Goal: Information Seeking & Learning: Find specific fact

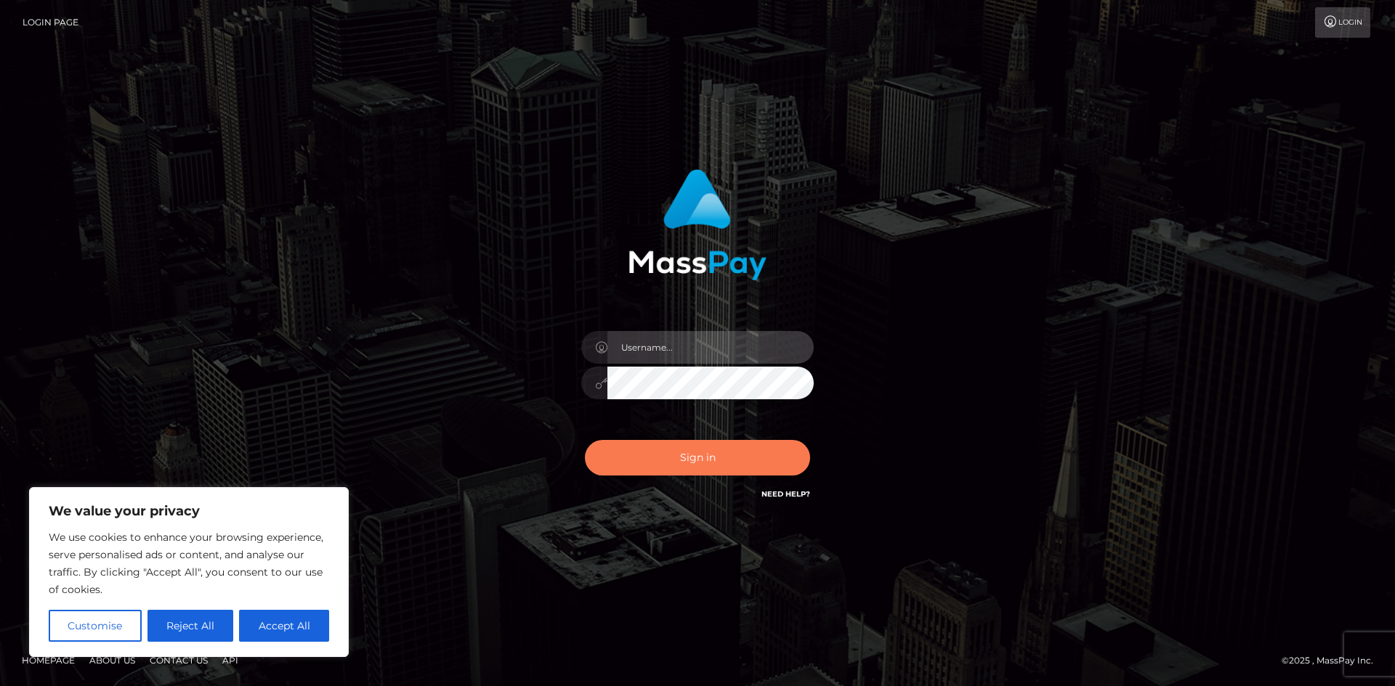
type input "hello.feetfinder"
drag, startPoint x: 721, startPoint y: 456, endPoint x: 744, endPoint y: 446, distance: 25.4
click at [734, 456] on button "Sign in" at bounding box center [697, 458] width 225 height 36
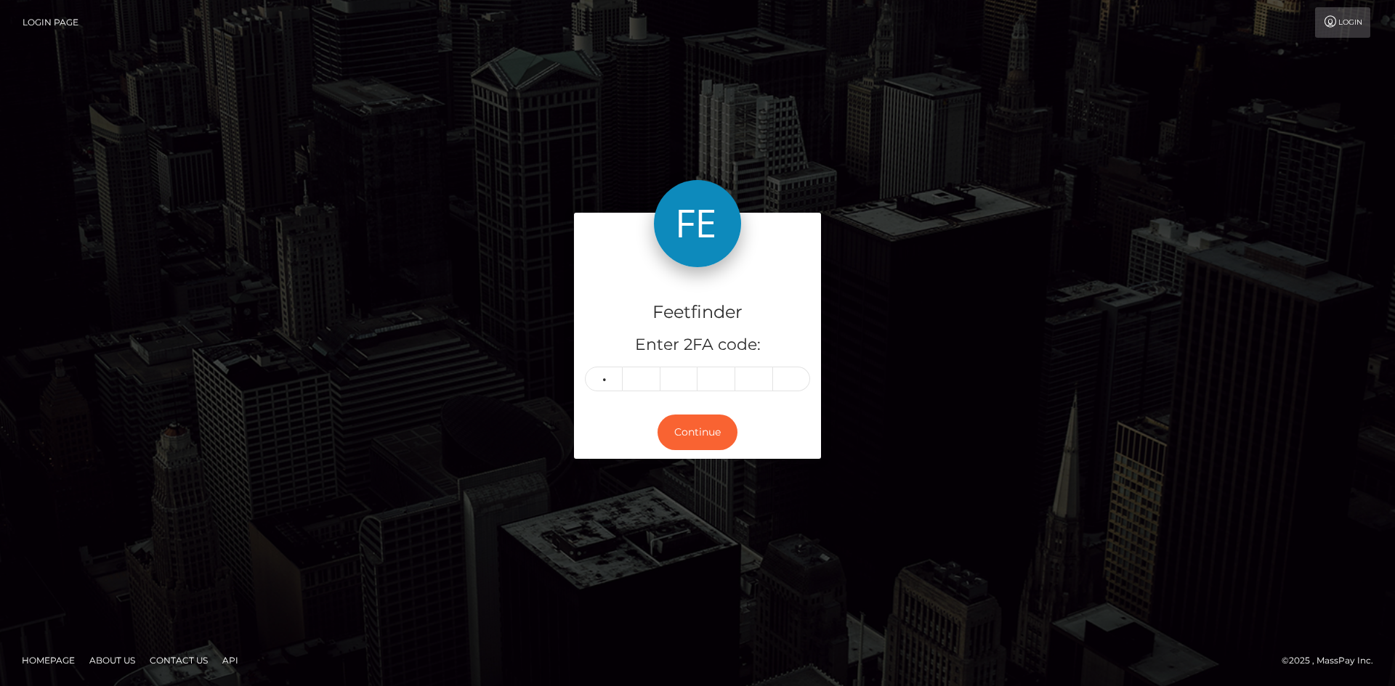
type input "1"
type input "4"
type input "6"
type input "8"
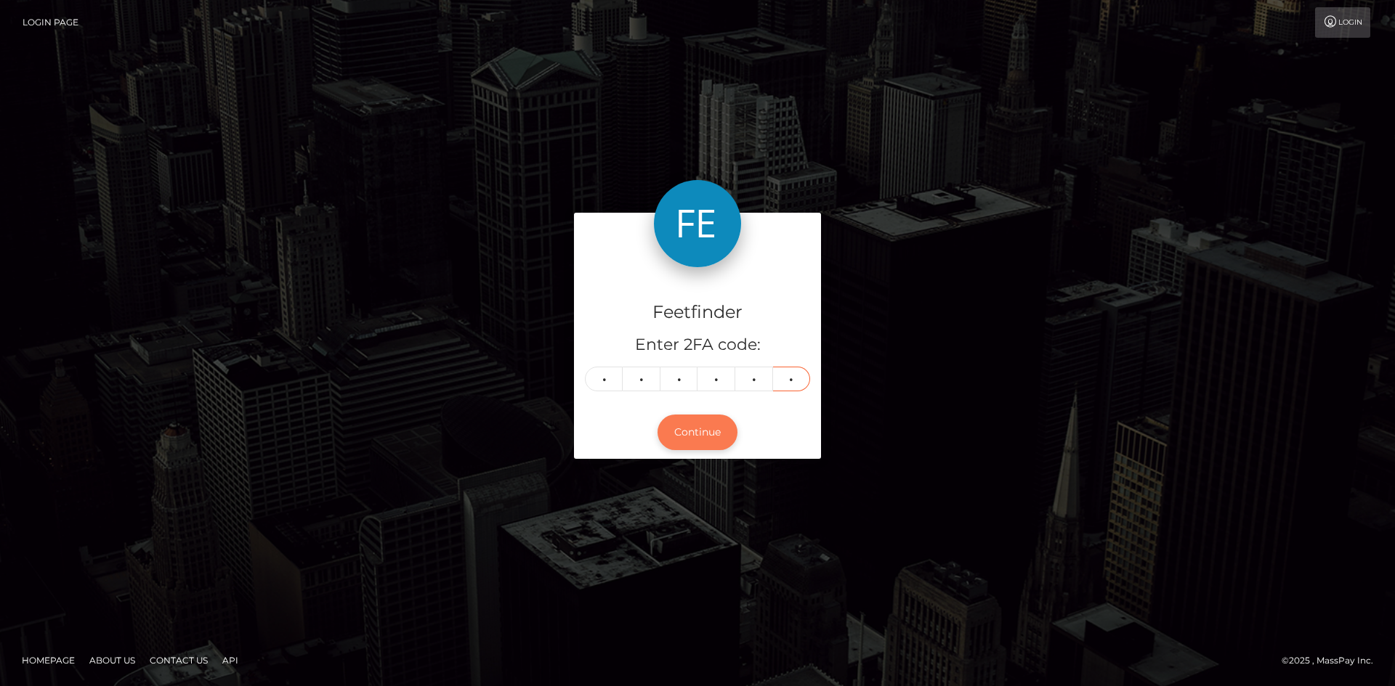
type input "9"
click at [697, 423] on button "Continue" at bounding box center [697, 433] width 80 height 36
click at [707, 429] on button "Continue" at bounding box center [697, 433] width 80 height 36
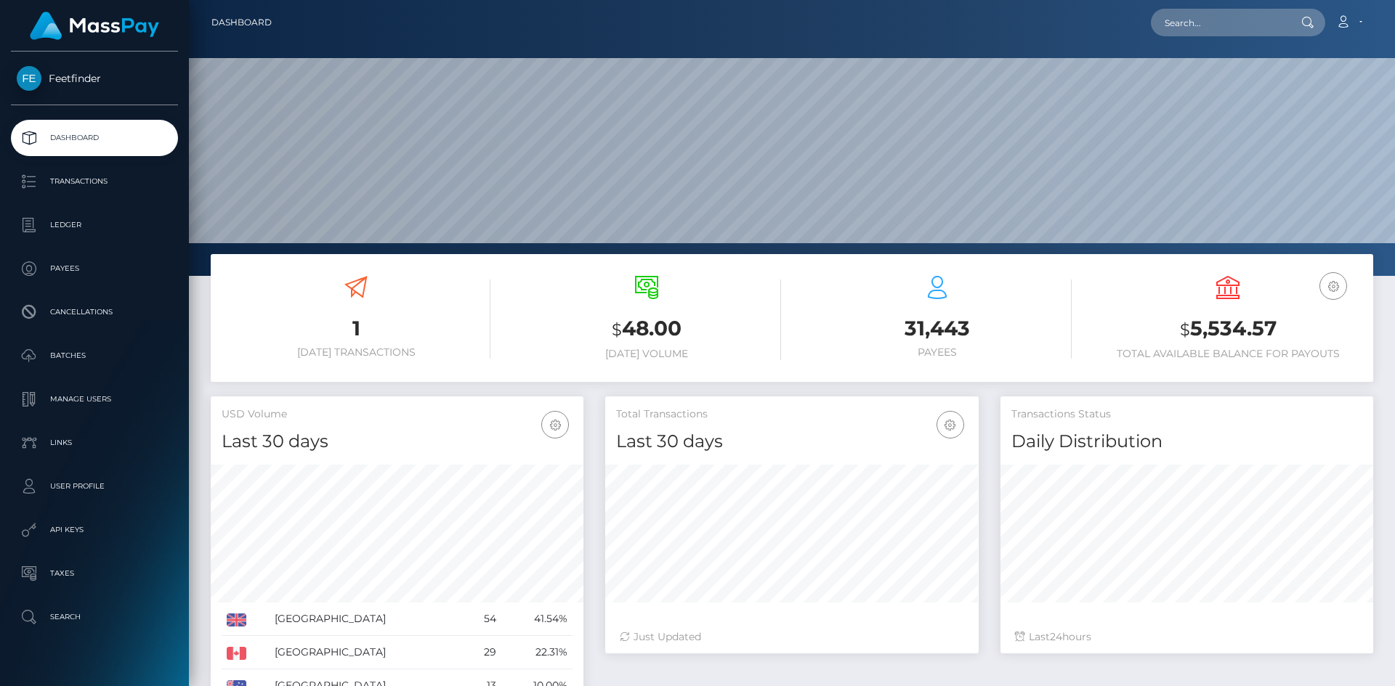
scroll to position [258, 373]
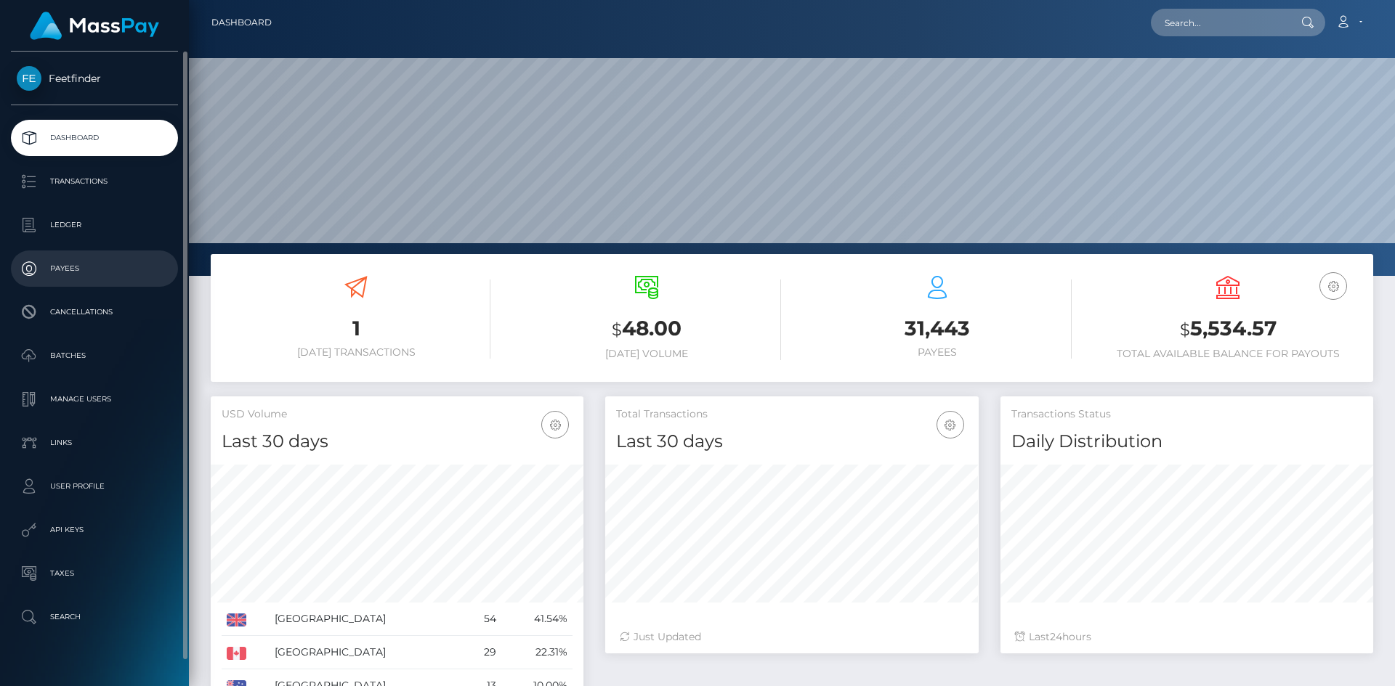
click at [55, 269] on p "Payees" at bounding box center [94, 269] width 155 height 22
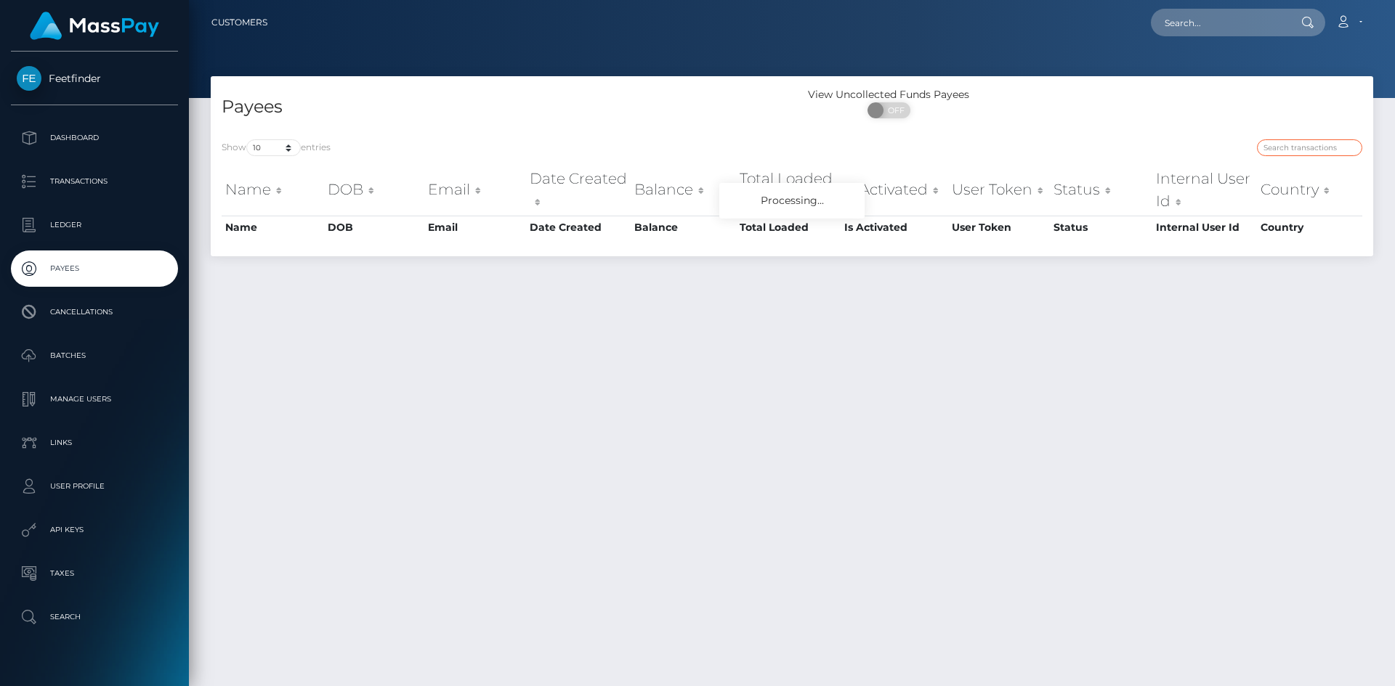
drag, startPoint x: 1316, startPoint y: 150, endPoint x: 1308, endPoint y: 150, distance: 8.0
click at [1314, 150] on input "search" at bounding box center [1309, 147] width 105 height 17
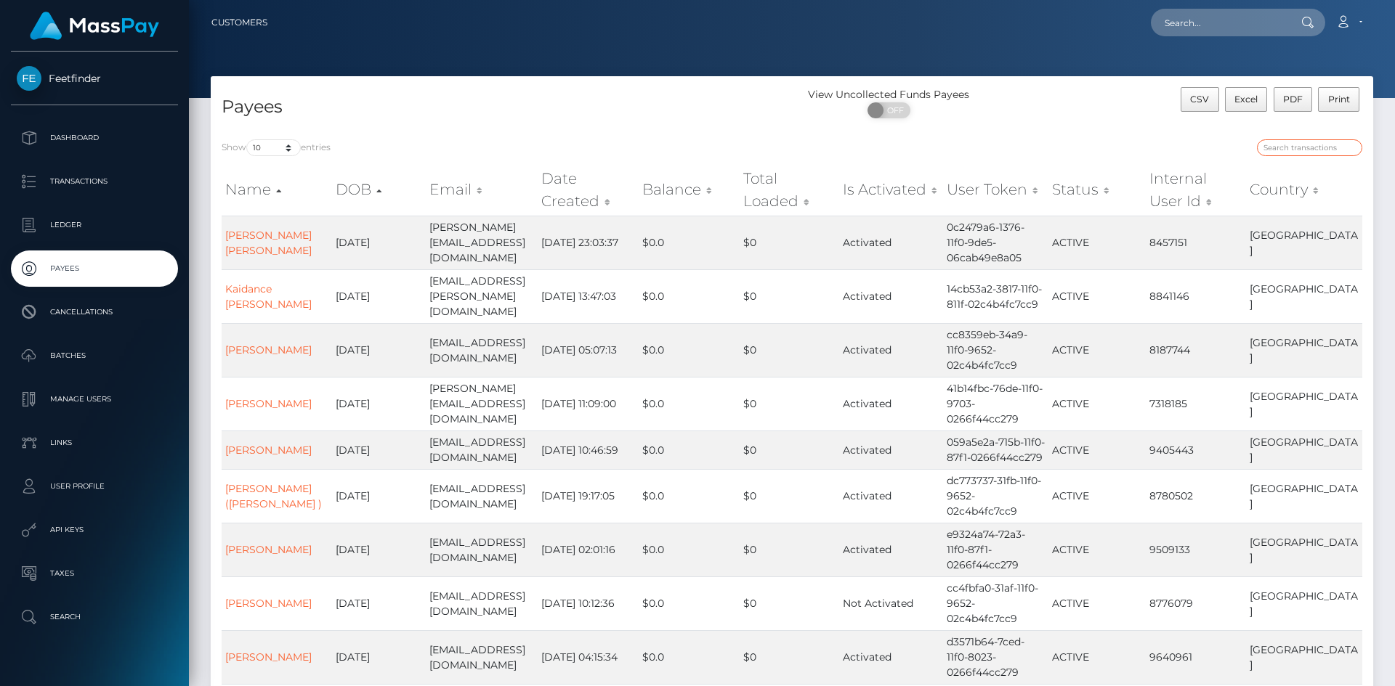
paste input "98b55a62-8f21-11f0-bd85-0694aced620b"
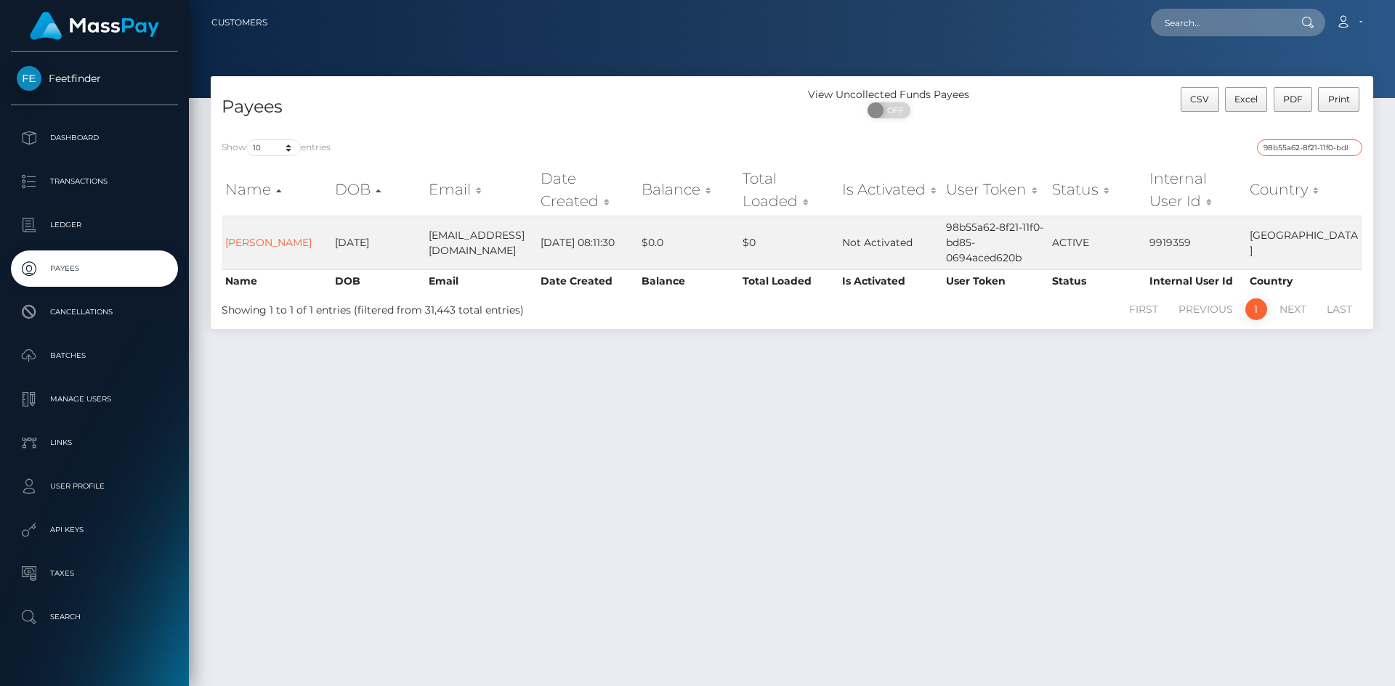
click at [1321, 148] on input "98b55a62-8f21-11f0-bd85-0694aced620b" at bounding box center [1309, 147] width 105 height 17
paste input "f5d42236-72e1-11f0-87f1-0266f44cc279"
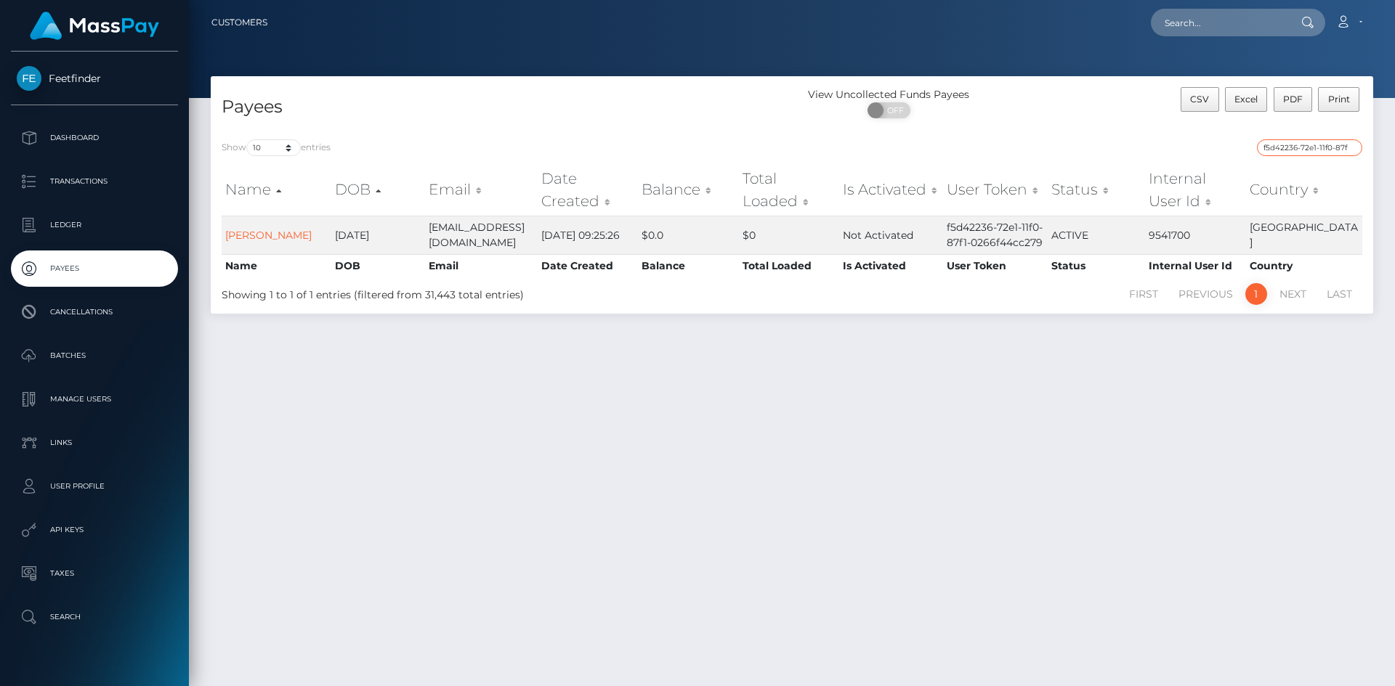
click at [1337, 146] on input "f5d42236-72e1-11f0-87f1-0266f44cc279" at bounding box center [1309, 147] width 105 height 17
click at [1313, 140] on input "f5d42236-72e1-11f0-87f1-0266f44cc279" at bounding box center [1309, 147] width 105 height 17
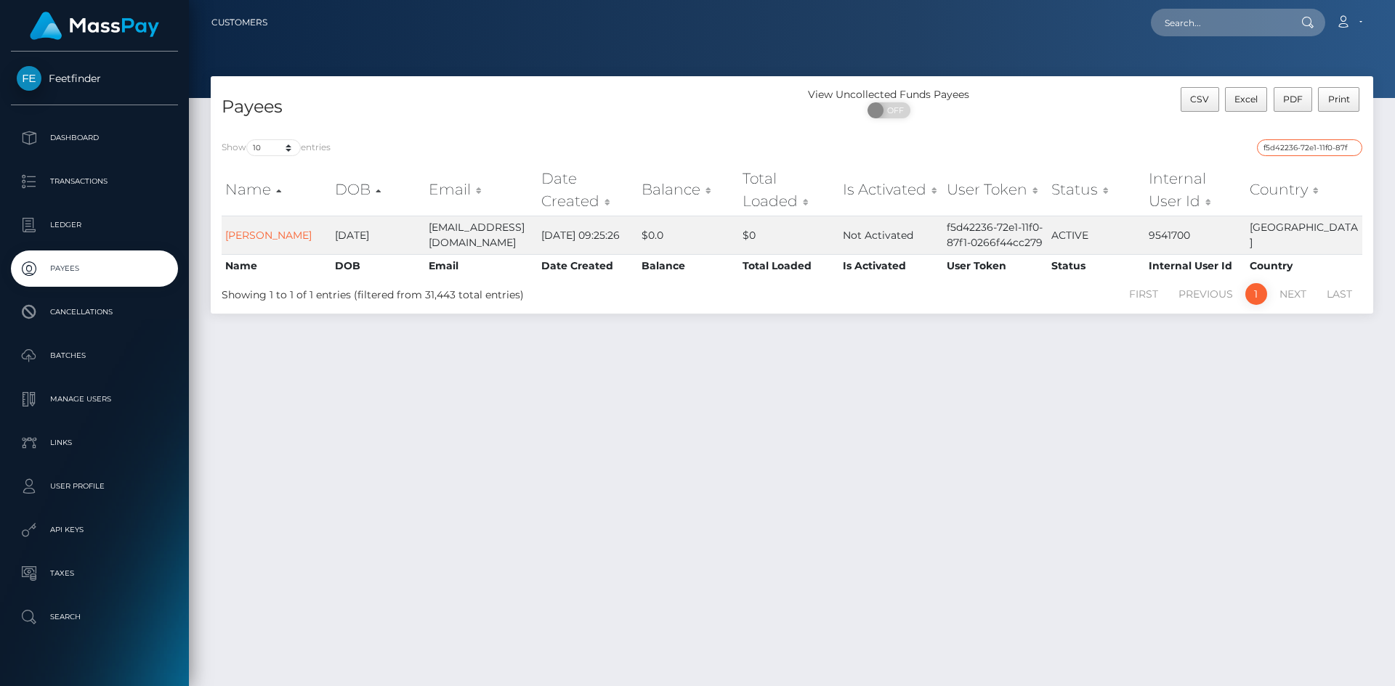
click at [1313, 140] on input "f5d42236-72e1-11f0-87f1-0266f44cc279" at bounding box center [1309, 147] width 105 height 17
paste input "6e154ae1-8e57-11f0-bd85-0694aced620b"
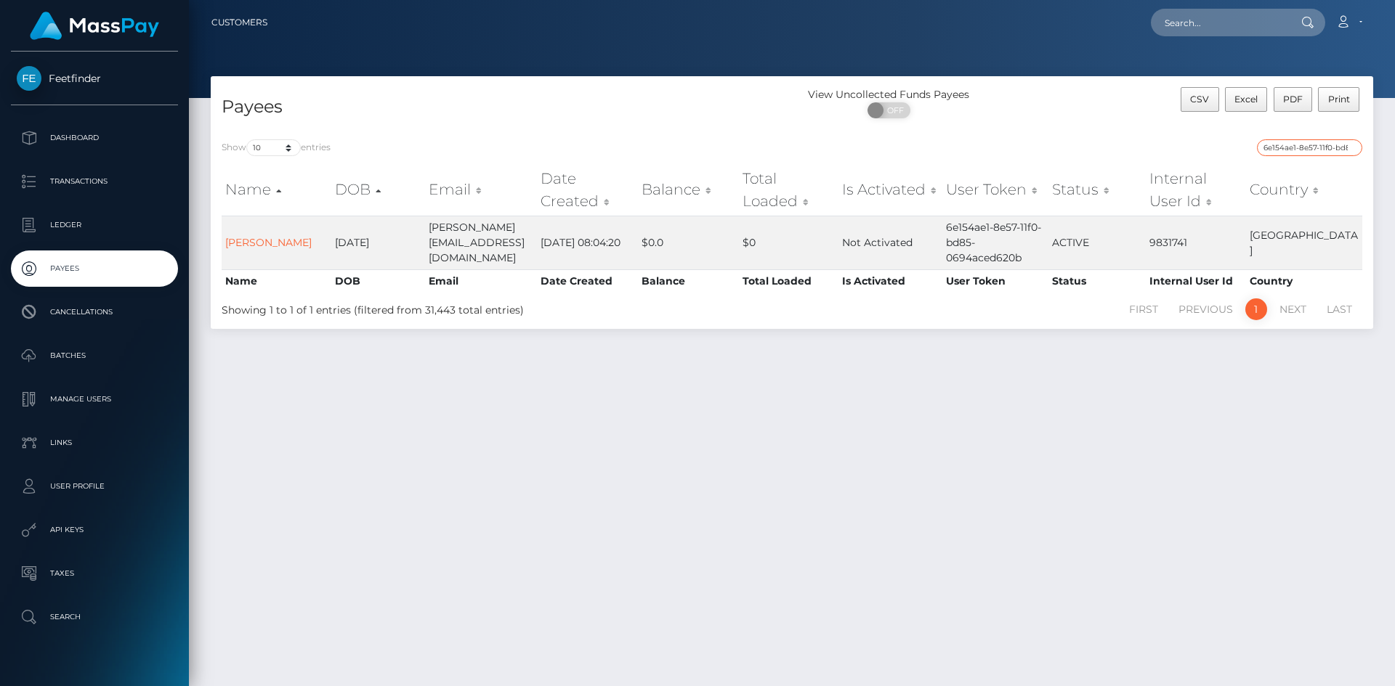
click at [1317, 150] on input "6e154ae1-8e57-11f0-bd85-0694aced620b" at bounding box center [1309, 147] width 105 height 17
paste input "3d1d6134-705a-11f0-87f1-0266f44cc279"
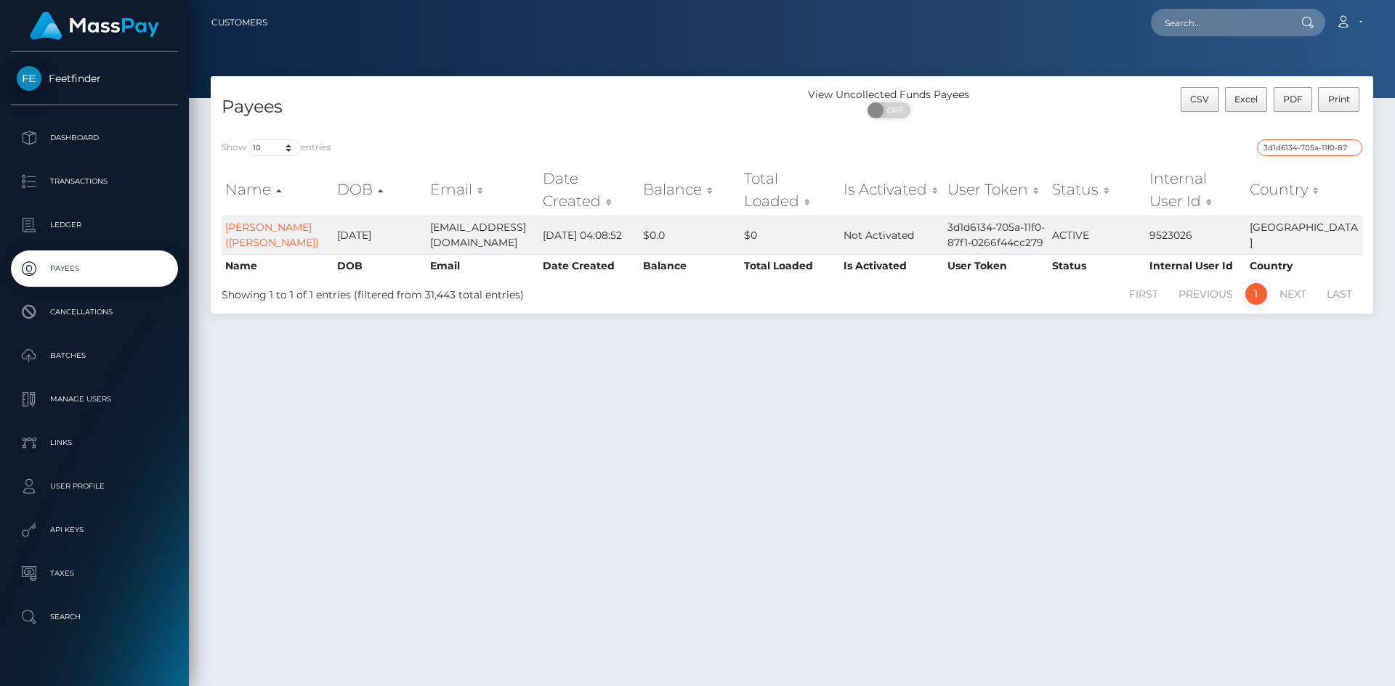
click at [1324, 151] on input "3d1d6134-705a-11f0-87f1-0266f44cc279" at bounding box center [1309, 147] width 105 height 17
click at [1321, 151] on input "3d1d6134-705a-11f0-87f1-0266f44cc279" at bounding box center [1309, 147] width 105 height 17
paste input "042273c4-574b-11f0-b1fb-02a8c2768cb"
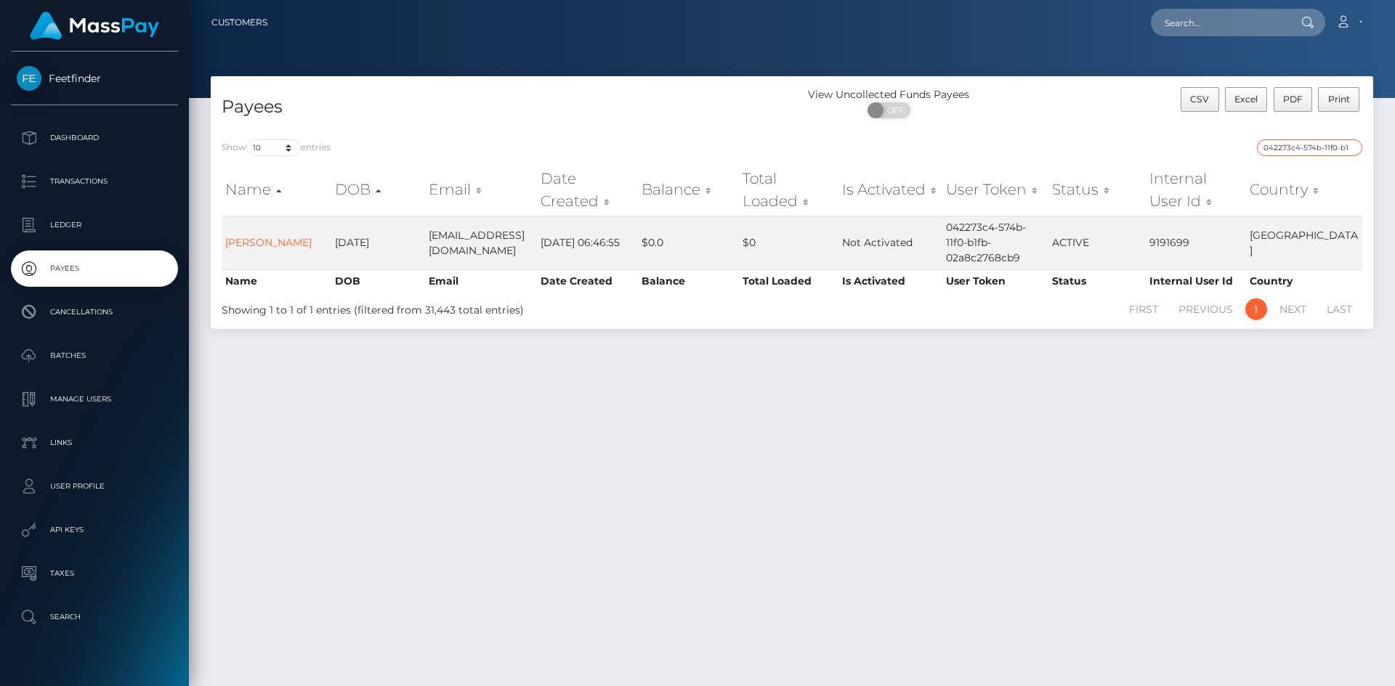
click at [1333, 147] on input "042273c4-574b-11f0-b1fb-02a8c2768cb9" at bounding box center [1309, 147] width 105 height 17
paste input "8e573665-9275-11f0-bd85-0694aced620b"
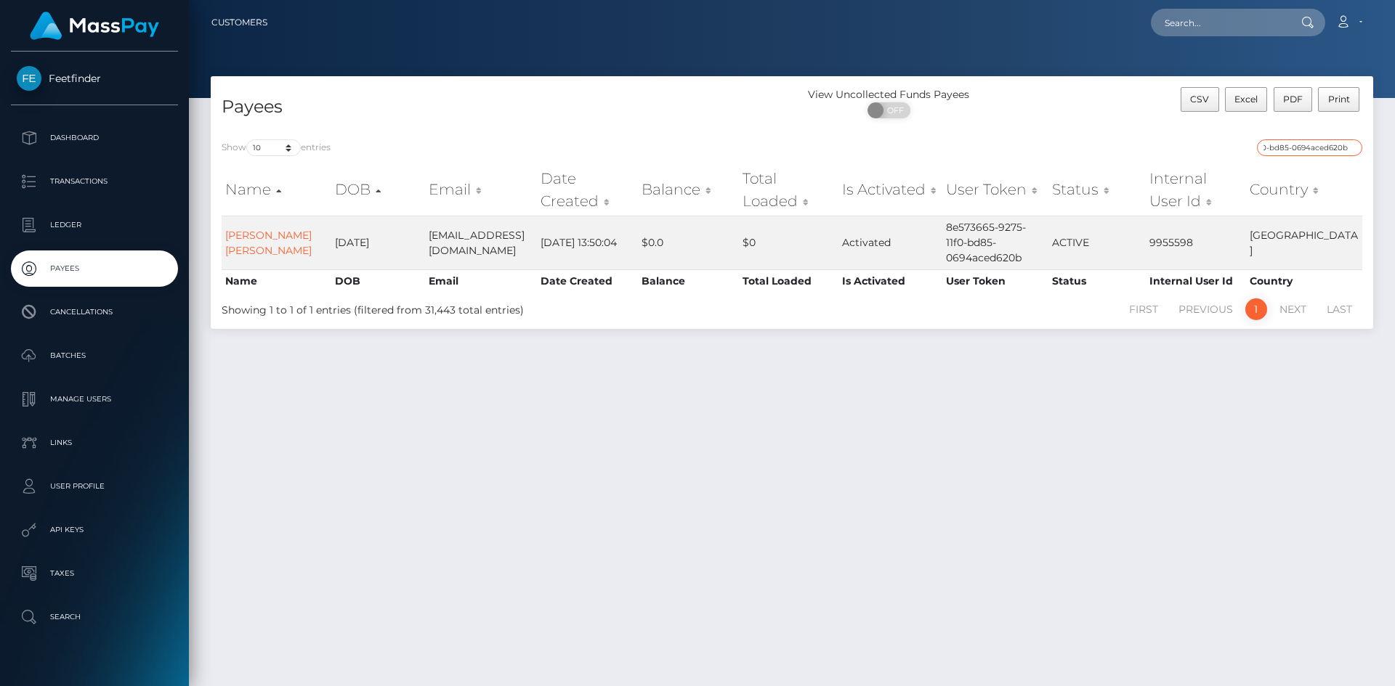
type input "8e573665-9275-11f0-bd85-0694aced620b"
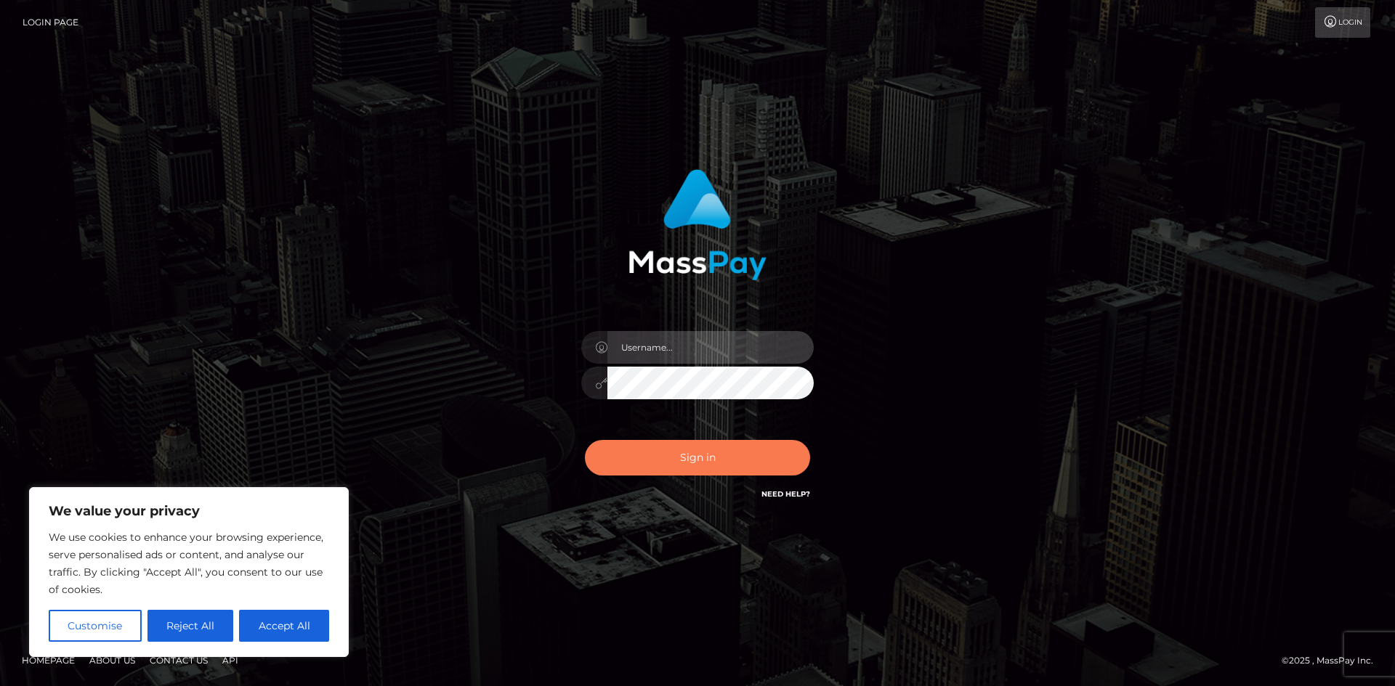
type input "hello.feetfinder"
click at [722, 460] on button "Sign in" at bounding box center [697, 458] width 225 height 36
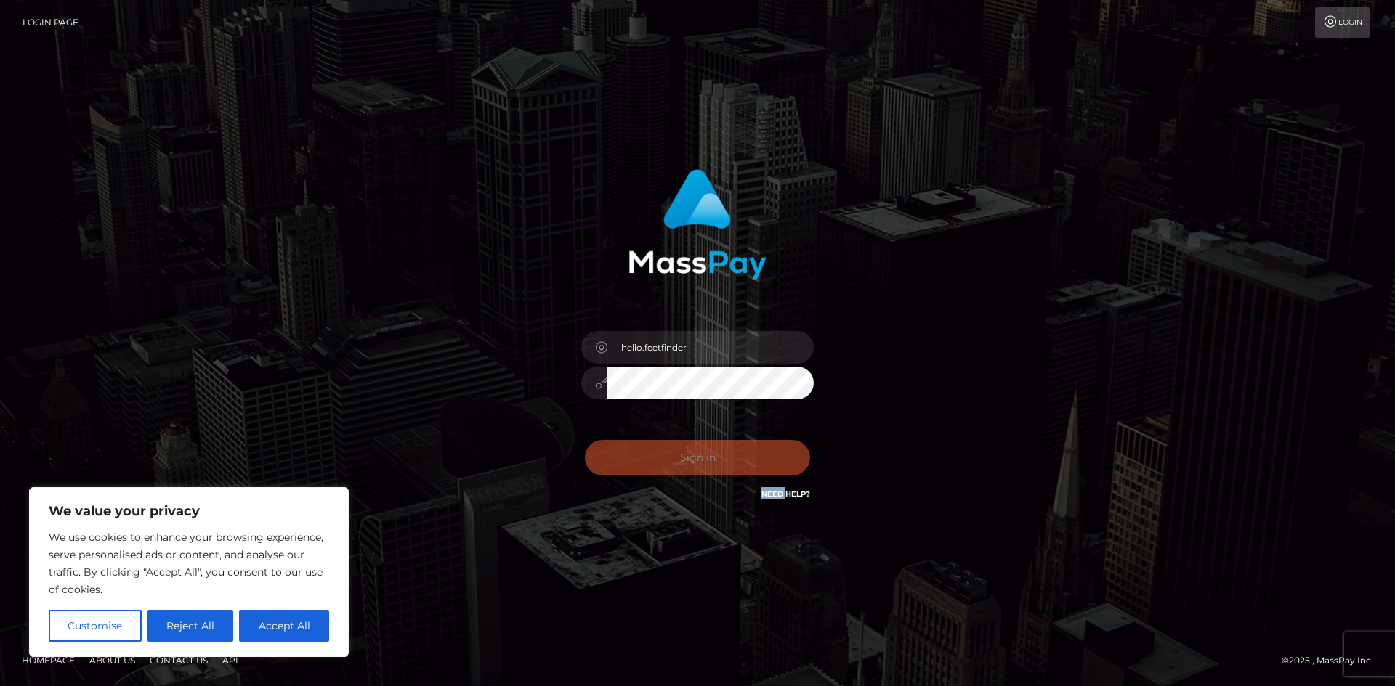
click at [722, 460] on div "Sign in Need Help?" at bounding box center [697, 463] width 254 height 65
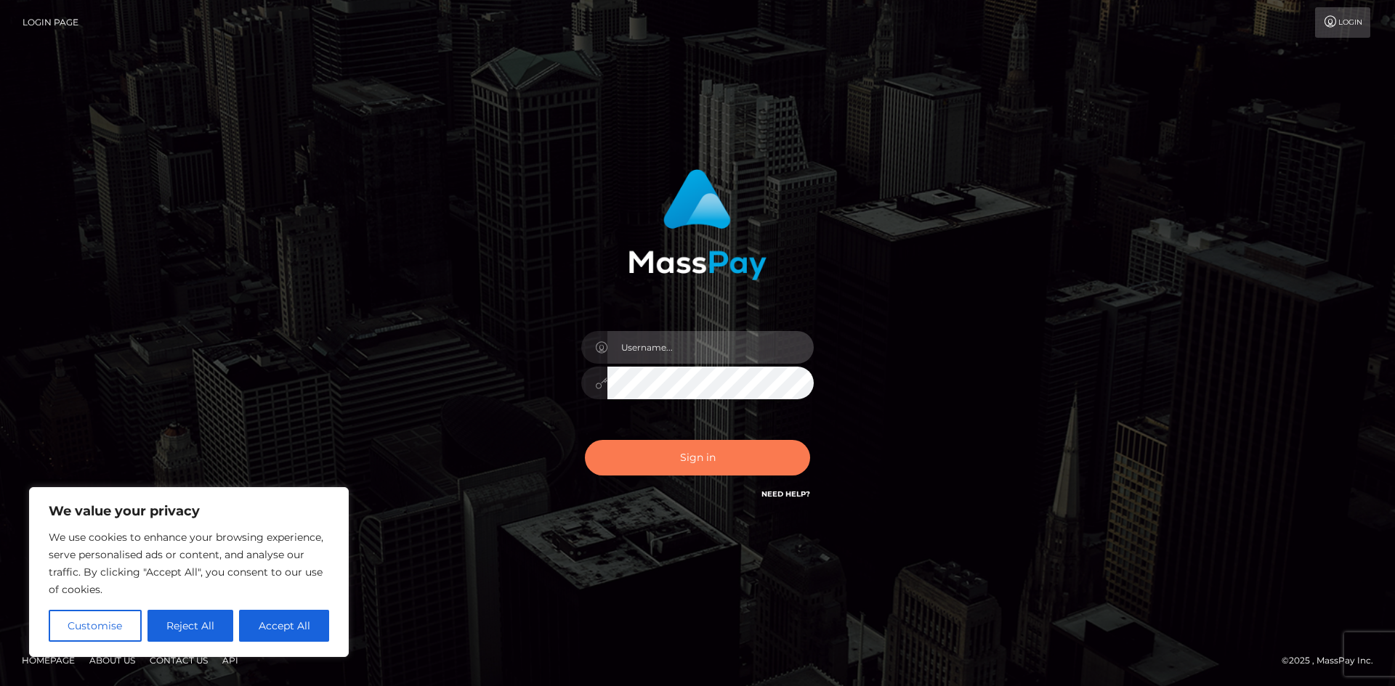
type input "hello.feetfinder"
click at [742, 455] on button "Sign in" at bounding box center [697, 458] width 225 height 36
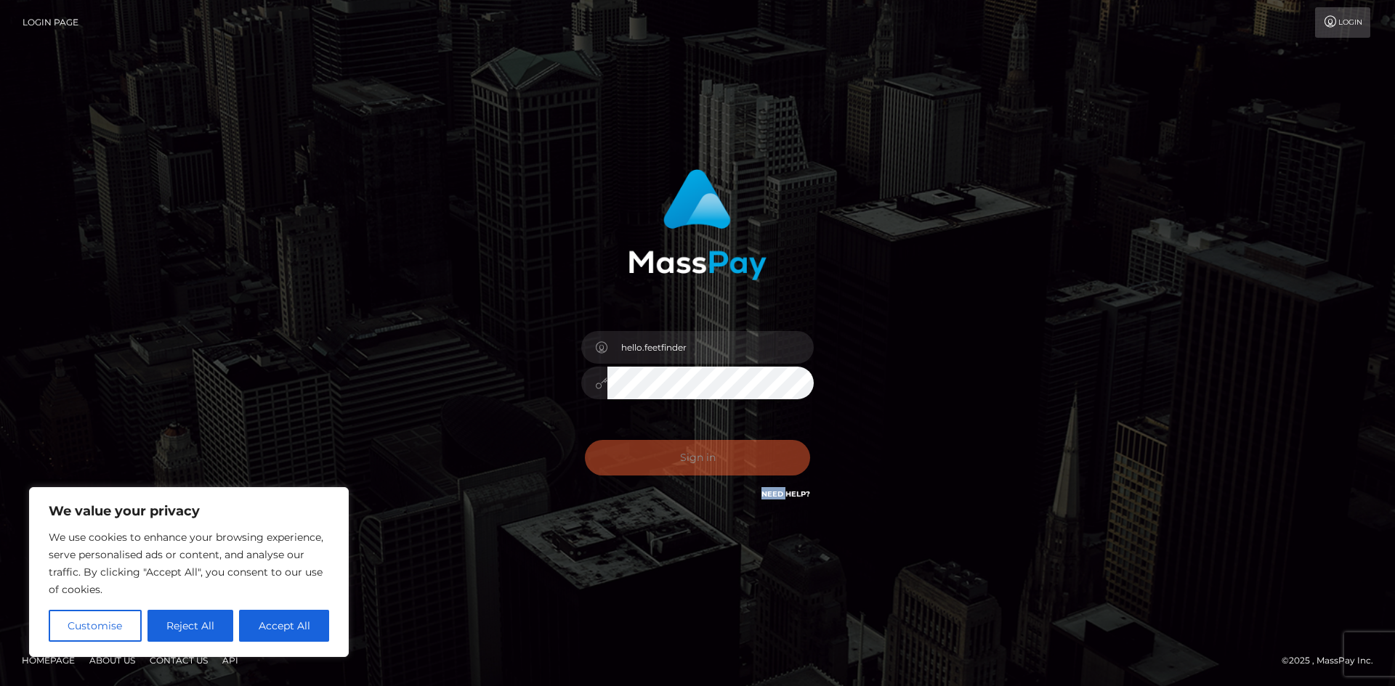
click at [742, 455] on div "0cAFcWeA4pAl6tB0EaLDXUZc2dbOKaov8Zld5ycv95zojLUEoyDSA-cMoJidY37TEotc-G9B93WNbbr…" at bounding box center [697, 463] width 254 height 65
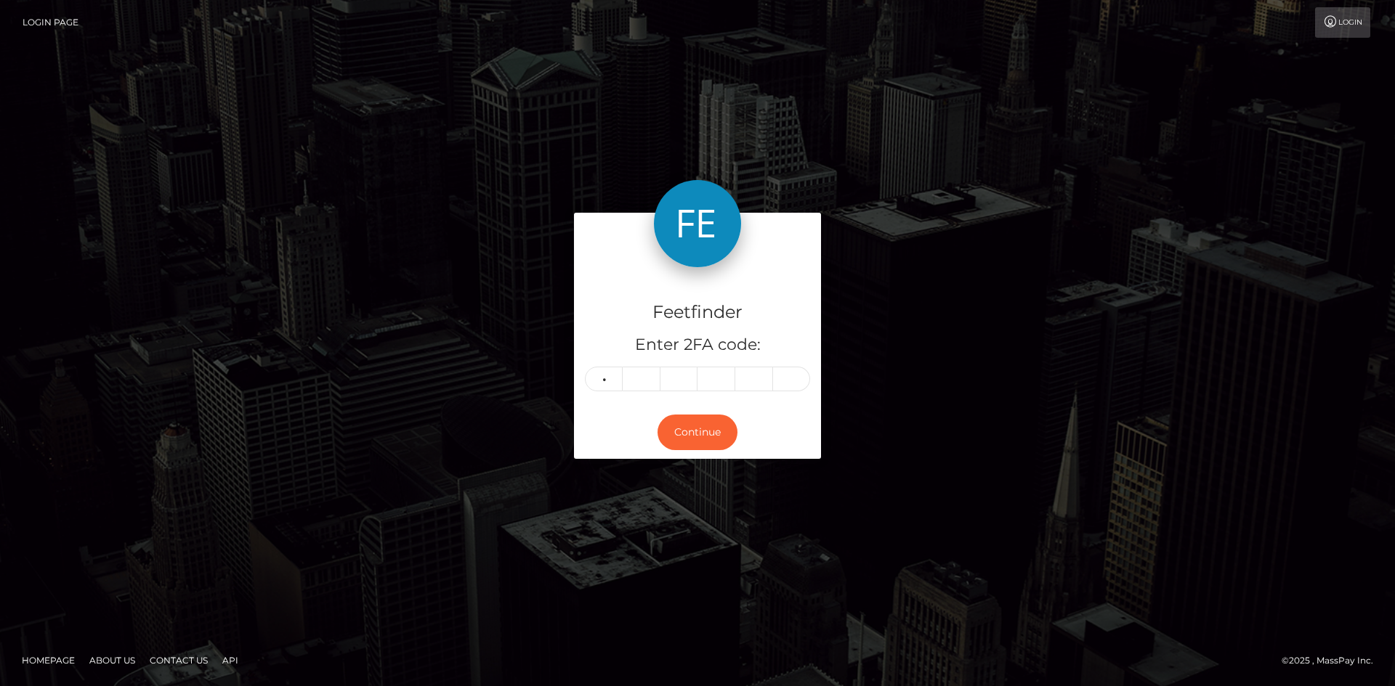
type input "4"
type input "3"
type input "7"
type input "0"
type input "2"
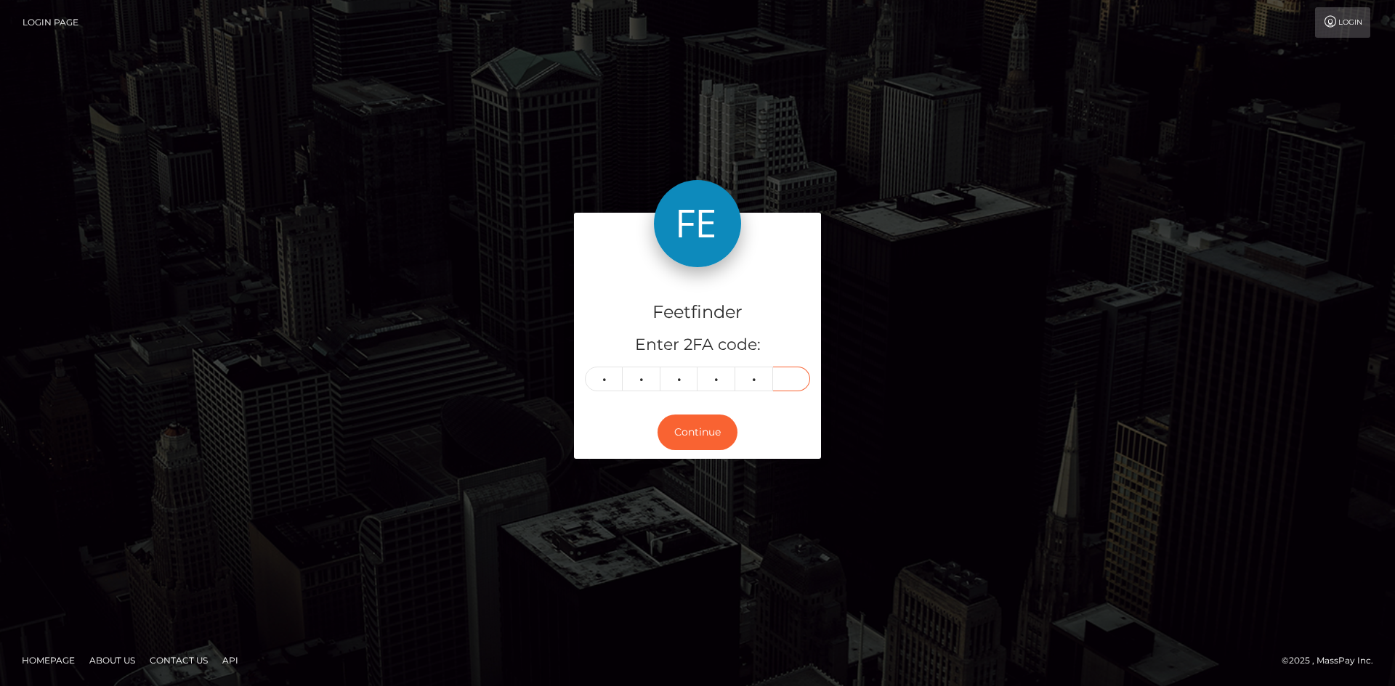
type input "1"
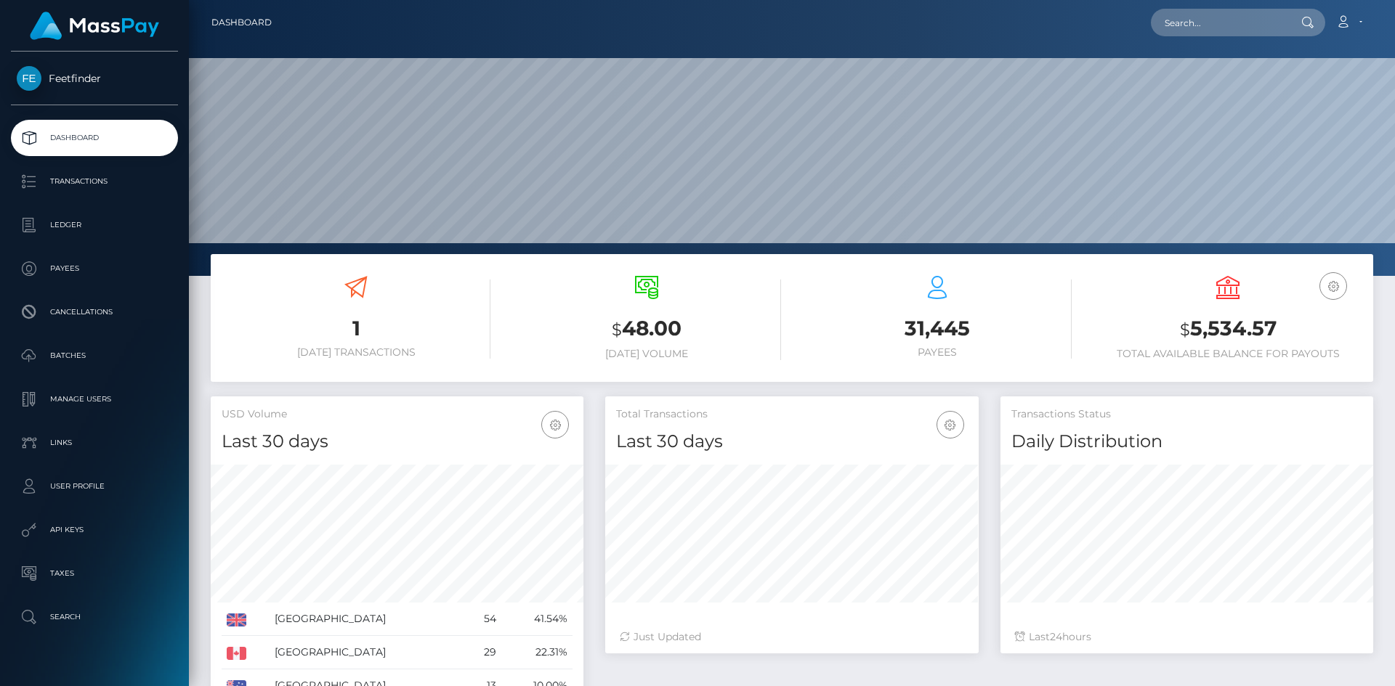
scroll to position [258, 373]
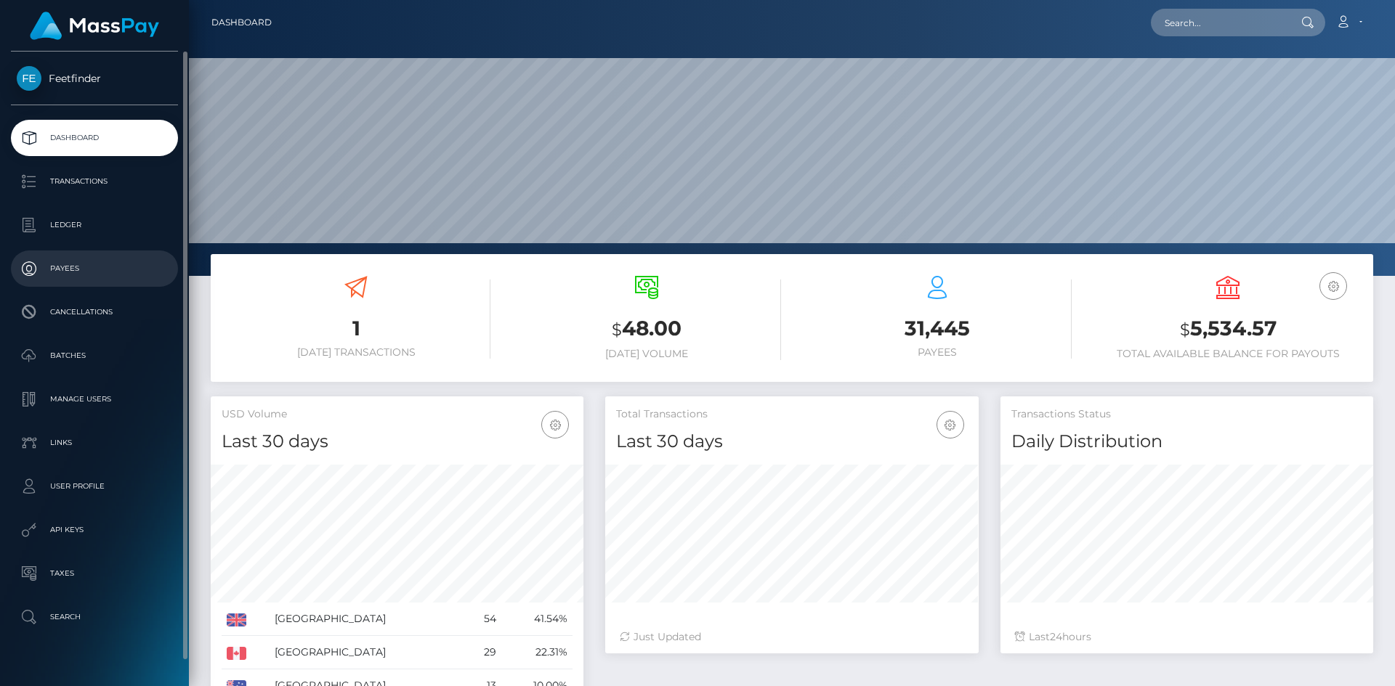
click at [92, 261] on p "Payees" at bounding box center [94, 269] width 155 height 22
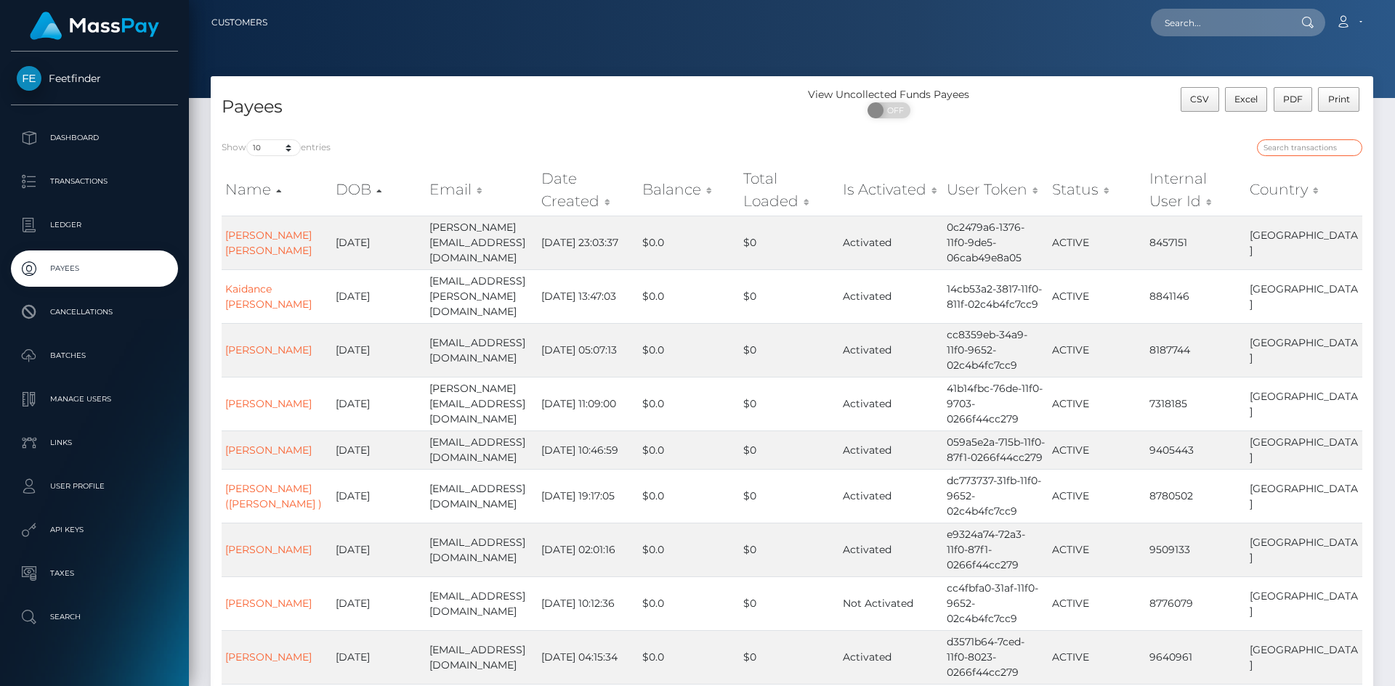
click at [1315, 152] on input "search" at bounding box center [1309, 147] width 105 height 17
paste input "8eaba4f9-84c2-11f0-8023-0266f44cc279"
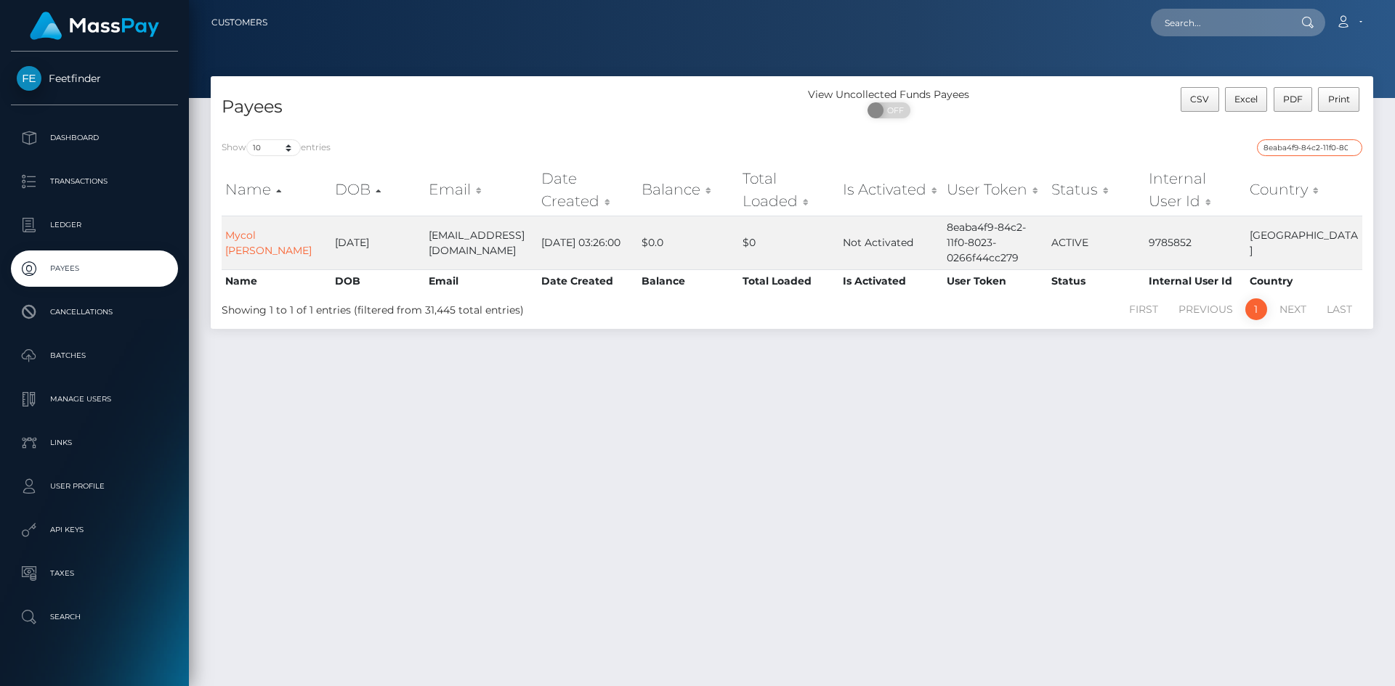
click at [1345, 146] on input "8eaba4f9-84c2-11f0-8023-0266f44cc279" at bounding box center [1309, 147] width 105 height 17
paste input "0d3ec8a7-48a8-11f0-bf09-062f66d36555"
click at [1344, 147] on input "0d3ec8a7-48a8-11f0-bf09-062f66d36555" at bounding box center [1309, 147] width 105 height 17
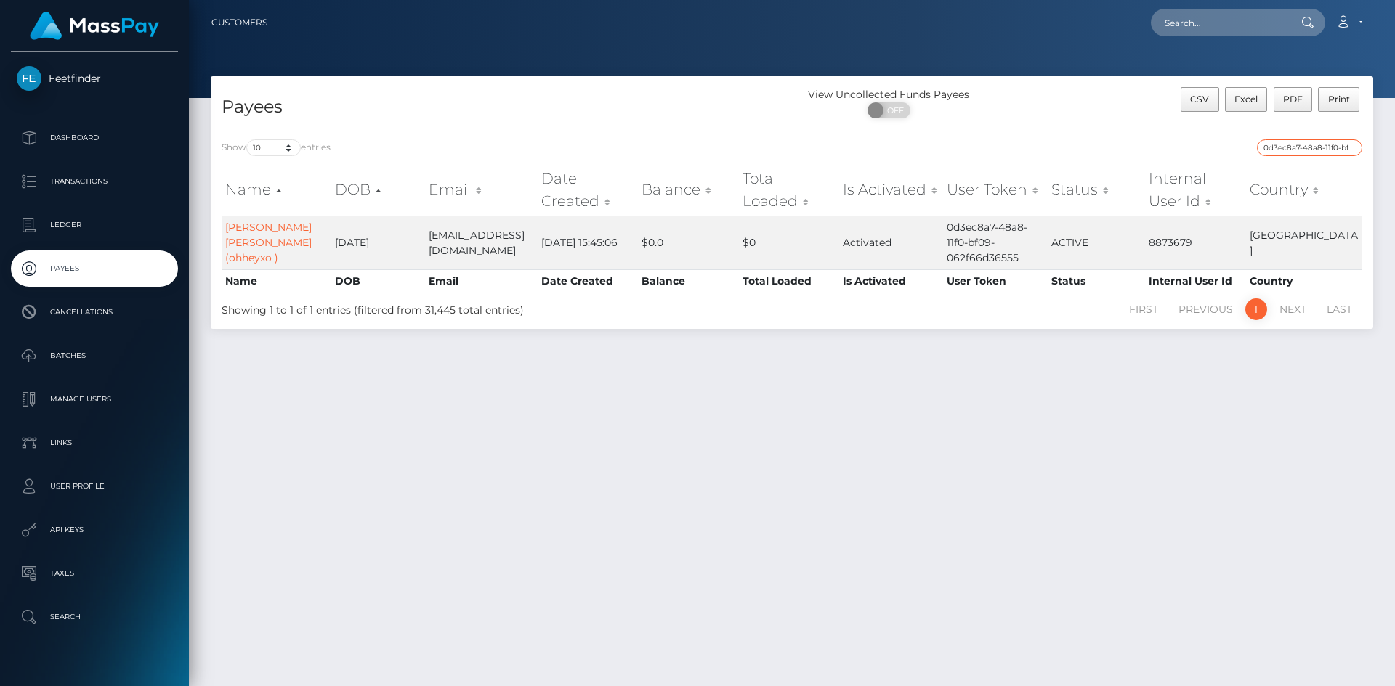
click at [1344, 147] on input "0d3ec8a7-48a8-11f0-bf09-062f66d36555" at bounding box center [1309, 147] width 105 height 17
click at [1343, 147] on input "0d3ec8a7-48a8-11f0-bf09-062f66d36555" at bounding box center [1309, 147] width 105 height 17
paste input "fd151d40-9328-11f0-bd85-0694aced620b"
type input "fd151d40-9328-11f0-bd85-0694aced620b"
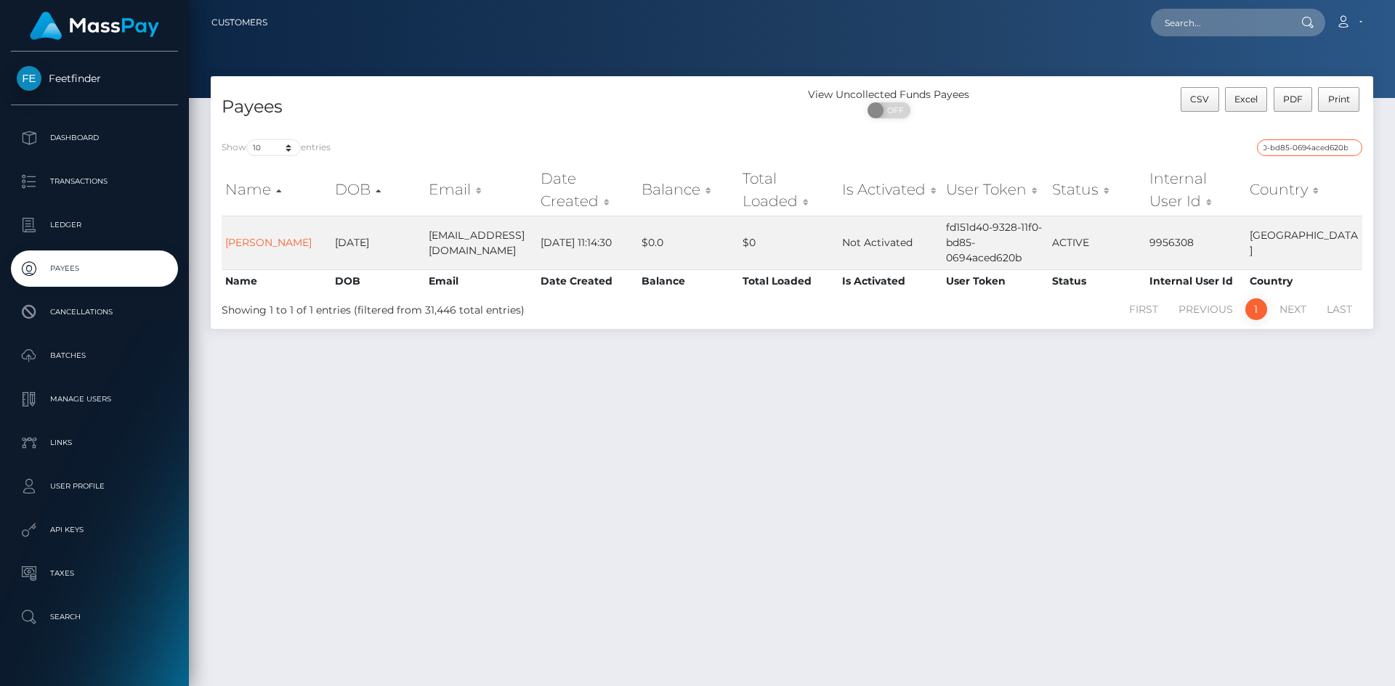
scroll to position [0, 0]
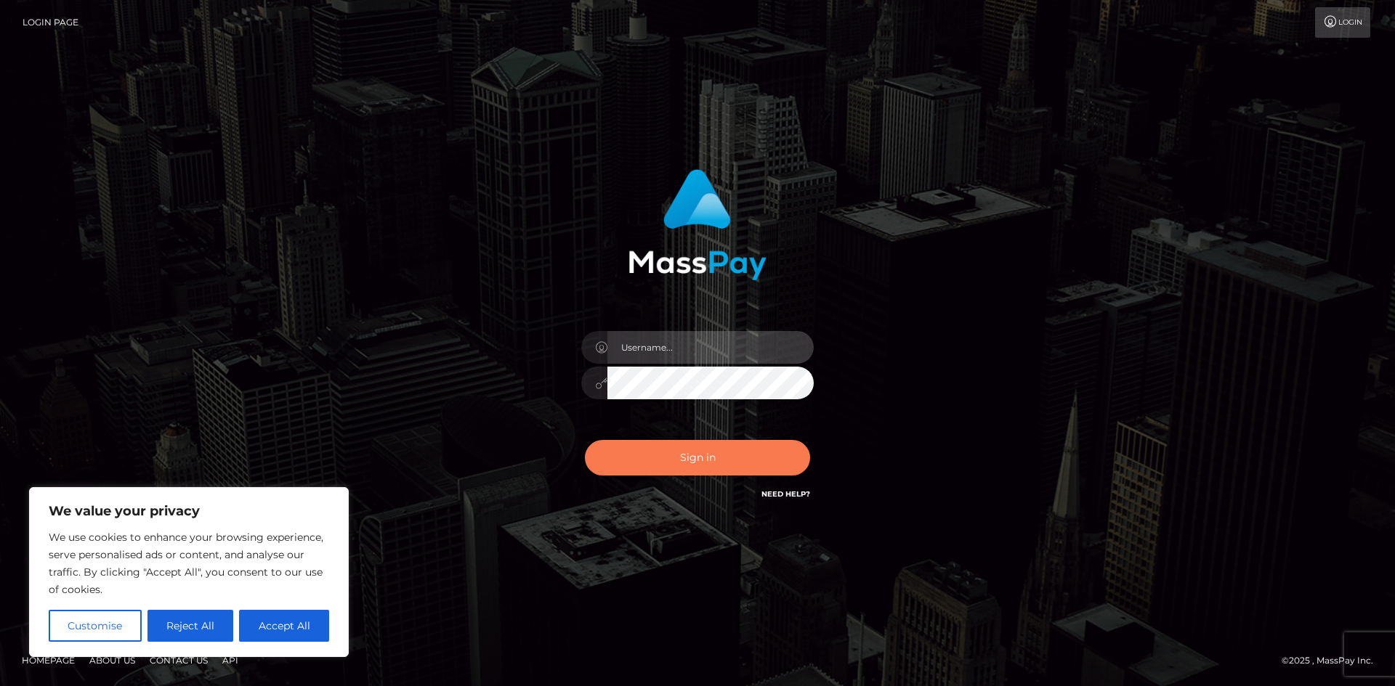
type input "hello.feetfinder"
click at [683, 456] on button "Sign in" at bounding box center [697, 458] width 225 height 36
click at [683, 456] on div "0cAFcWeA7iyQGRTbB6bjigHWvd8szt426P7c2N8Wi7ZTrMs5ph19NkA74HMuYHnifWjtiDJ3i-SIfbw…" at bounding box center [697, 463] width 254 height 65
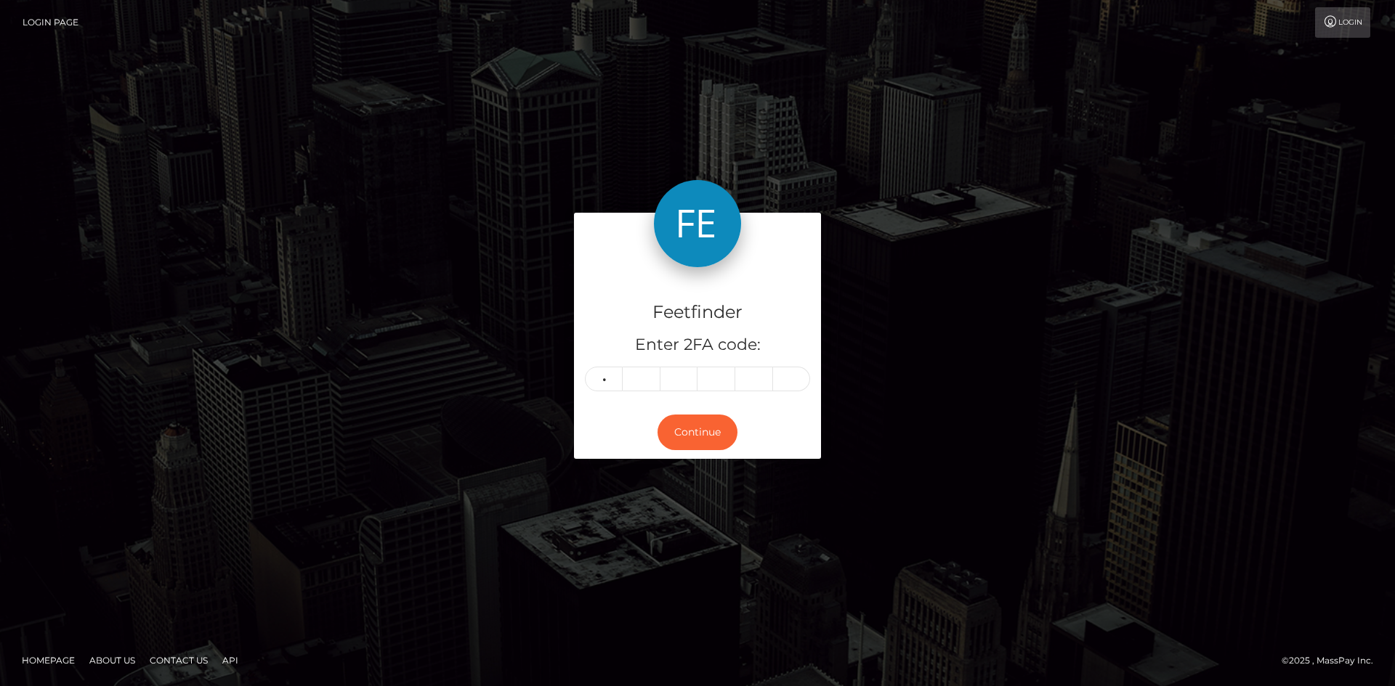
type input "1"
type input "4"
type input "6"
type input "3"
type input "0"
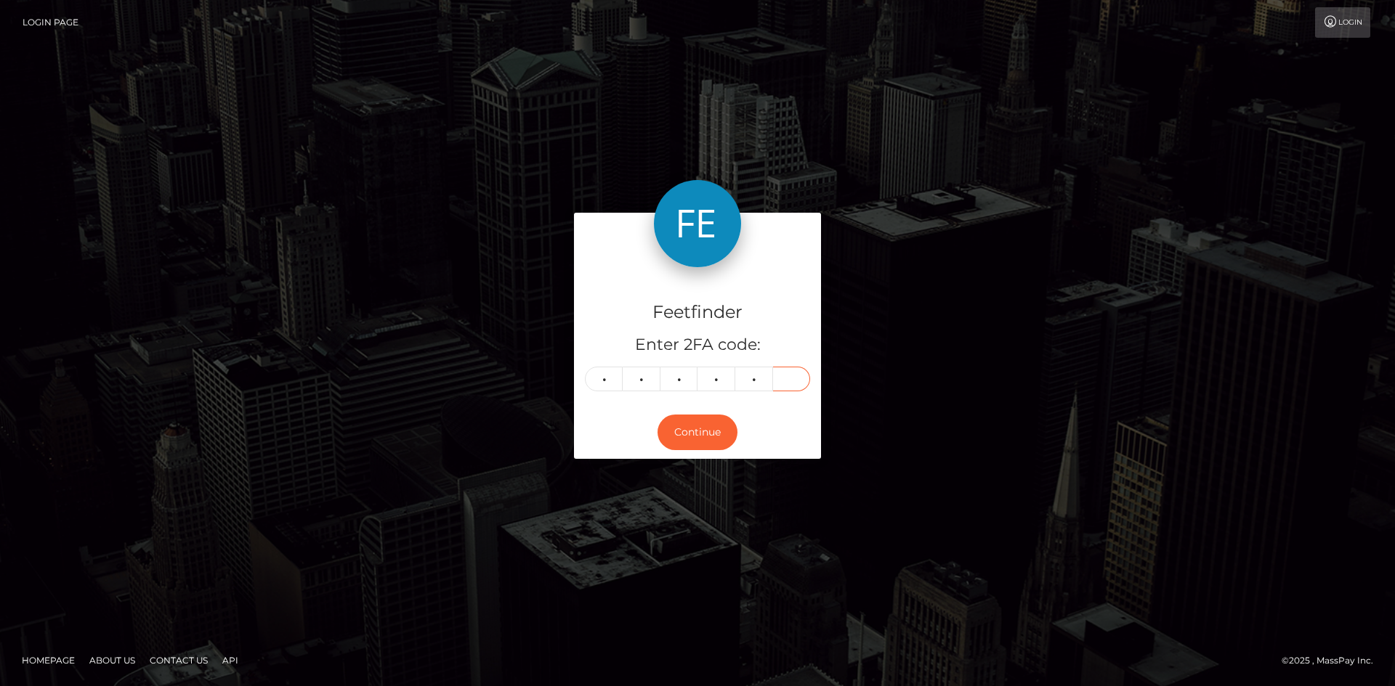
type input "9"
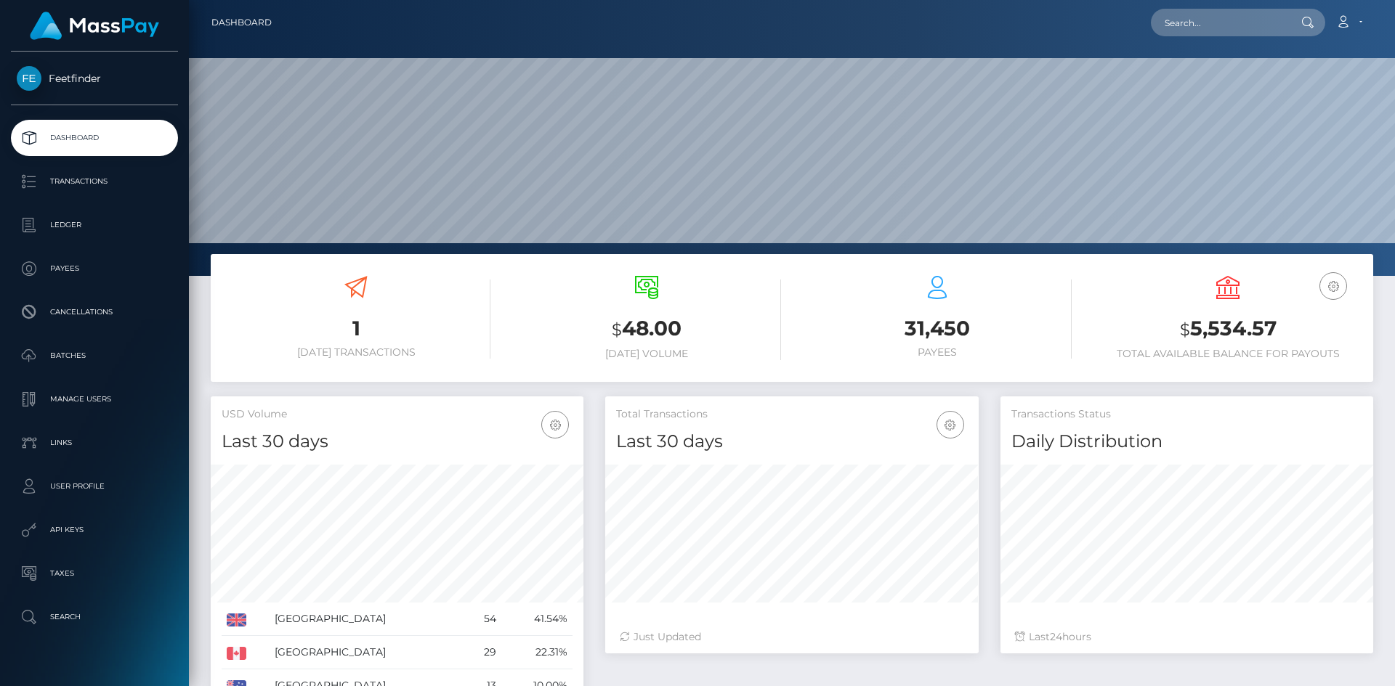
scroll to position [258, 373]
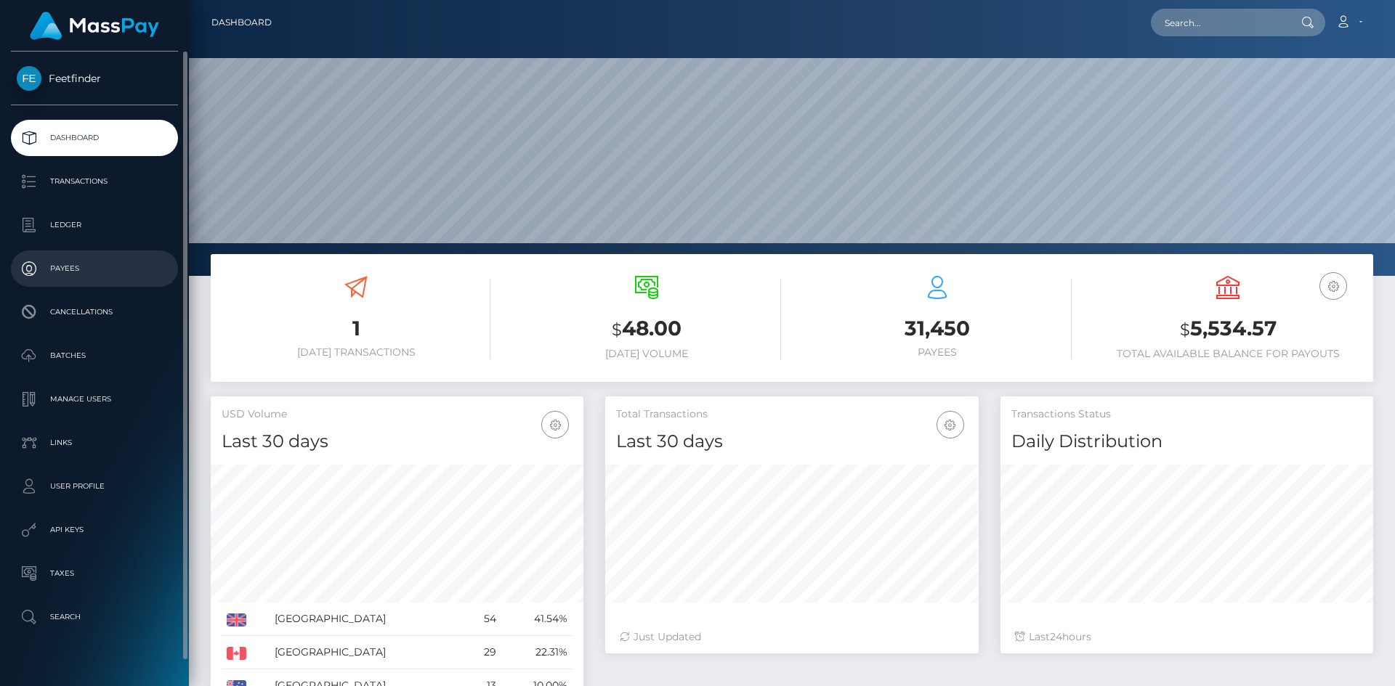
click at [87, 267] on p "Payees" at bounding box center [94, 269] width 155 height 22
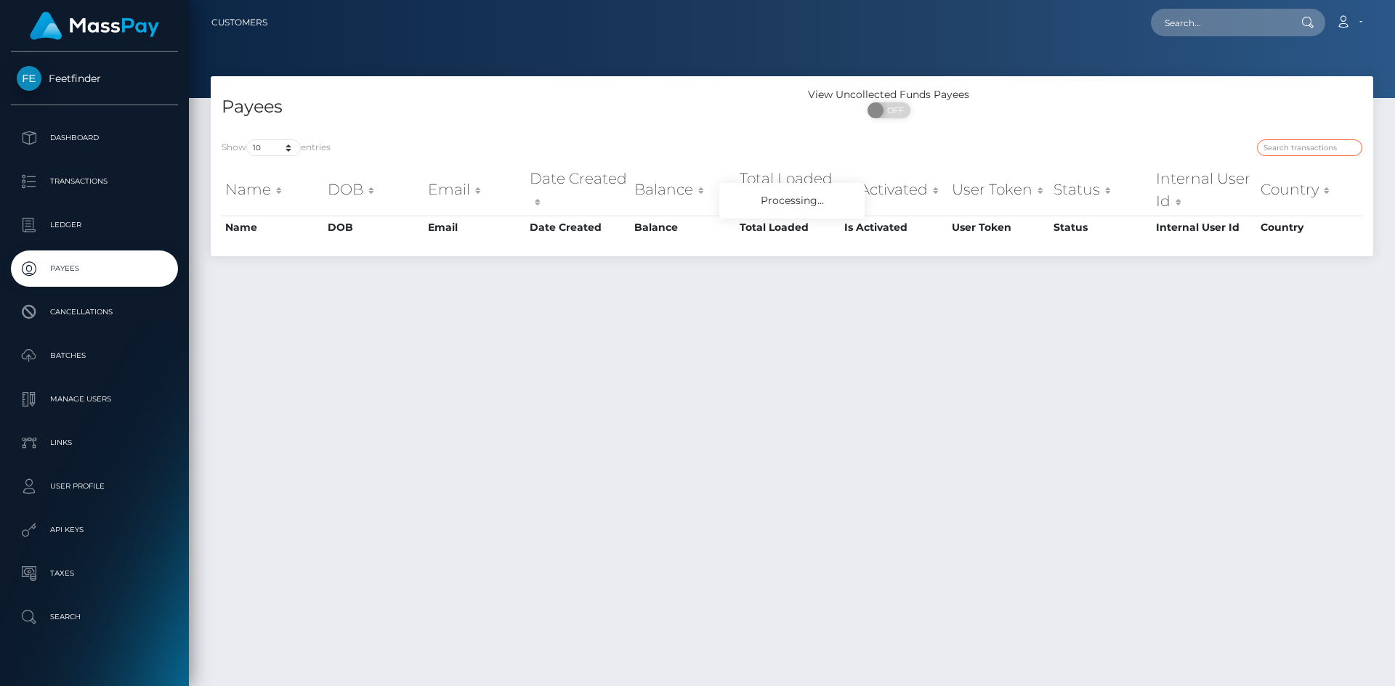
click at [1323, 150] on input "search" at bounding box center [1309, 147] width 105 height 17
paste input "bdfb7627-8cba-11f0-bd85-0694aced620b"
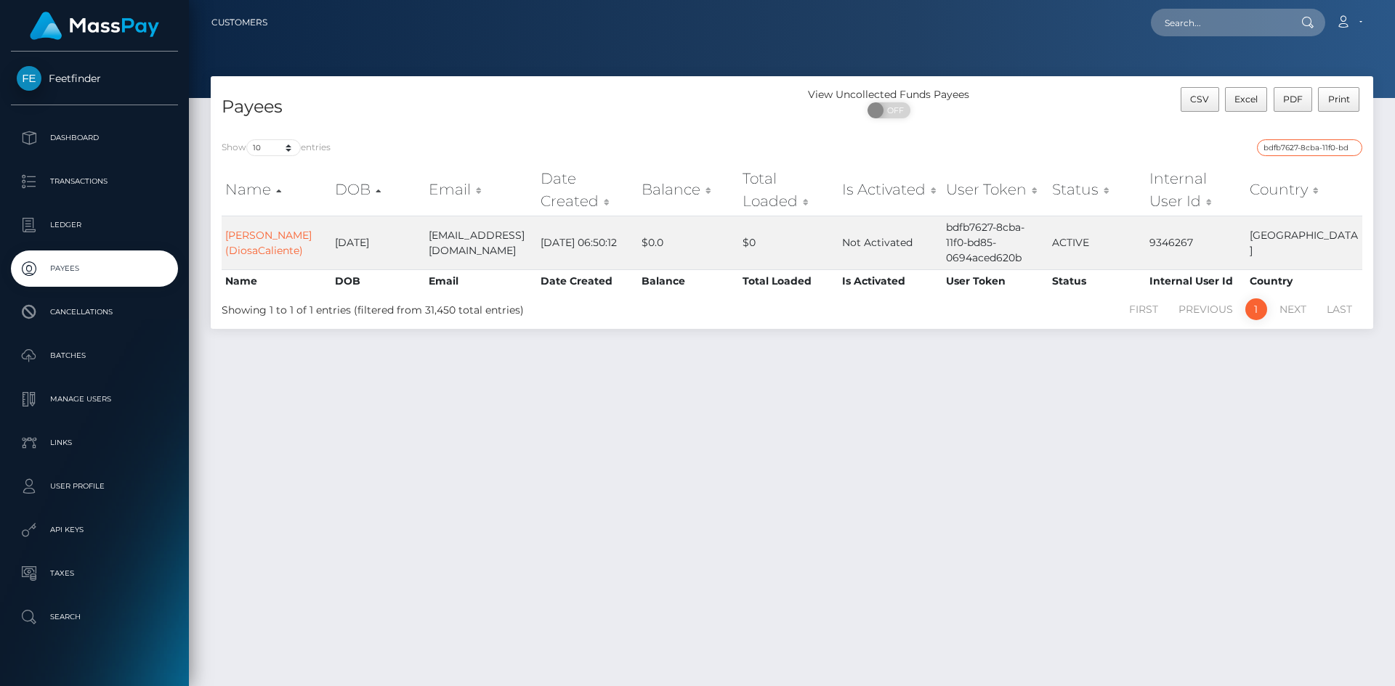
click at [1297, 149] on input "bdfb7627-8cba-11f0-bd85-0694aced620b" at bounding box center [1309, 147] width 105 height 17
click at [1299, 149] on input "bdfb7627-8cba-11f0-bd85-0694aced620b" at bounding box center [1309, 147] width 105 height 17
paste input "690ebd03-9233"
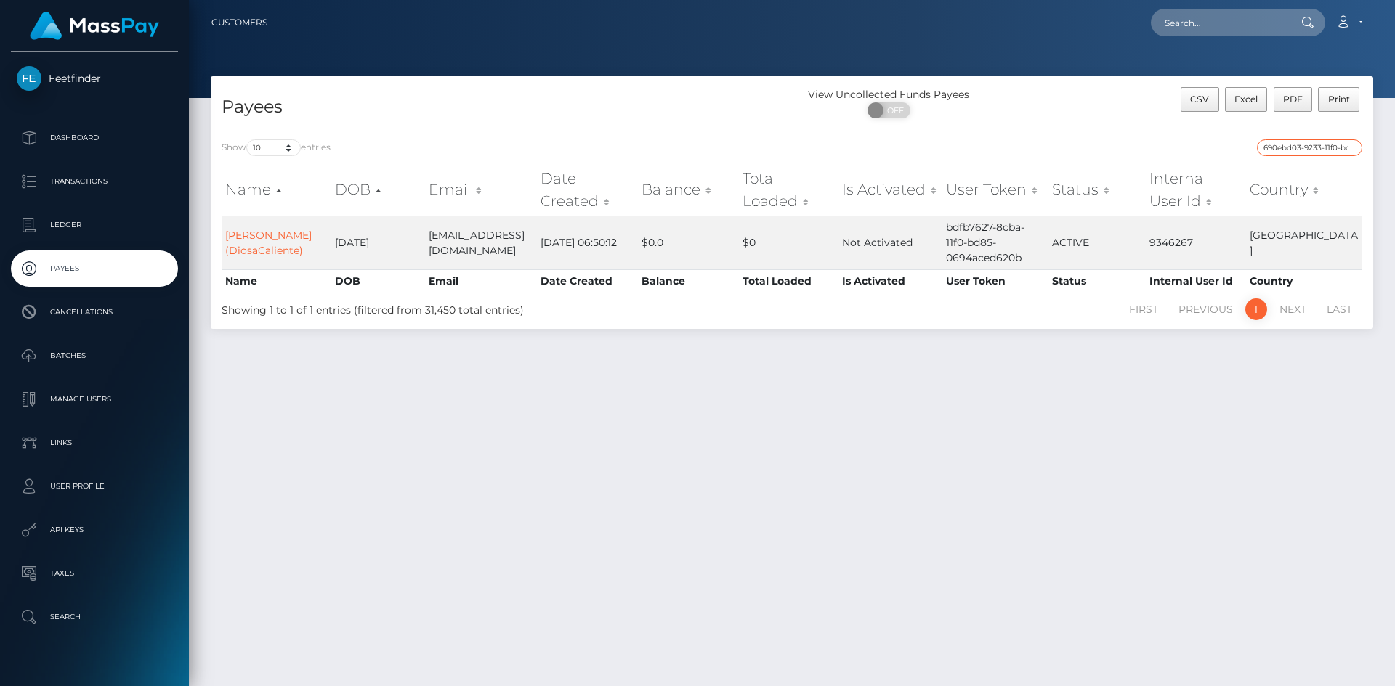
scroll to position [0, 71]
type input "690ebd03-9233-11f0-bd85-0694aced620b"
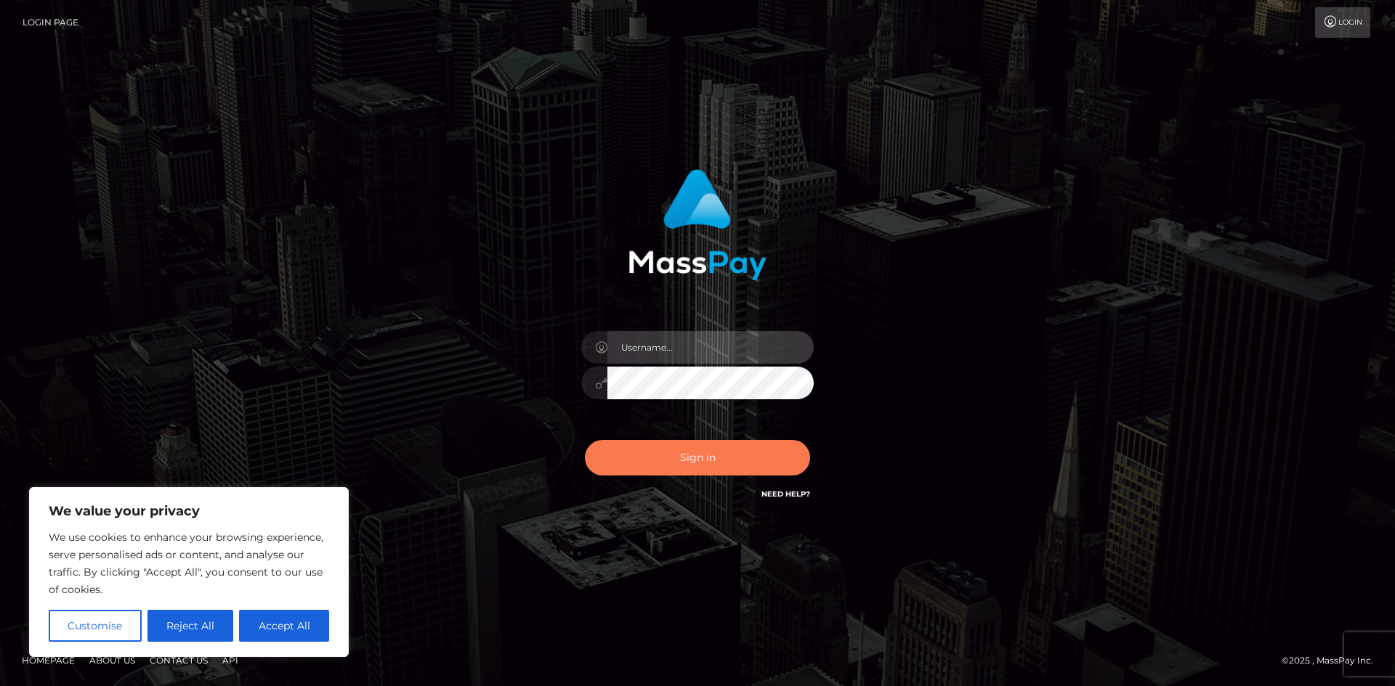
type input "hello.feetfinder"
click at [727, 461] on button "Sign in" at bounding box center [697, 458] width 225 height 36
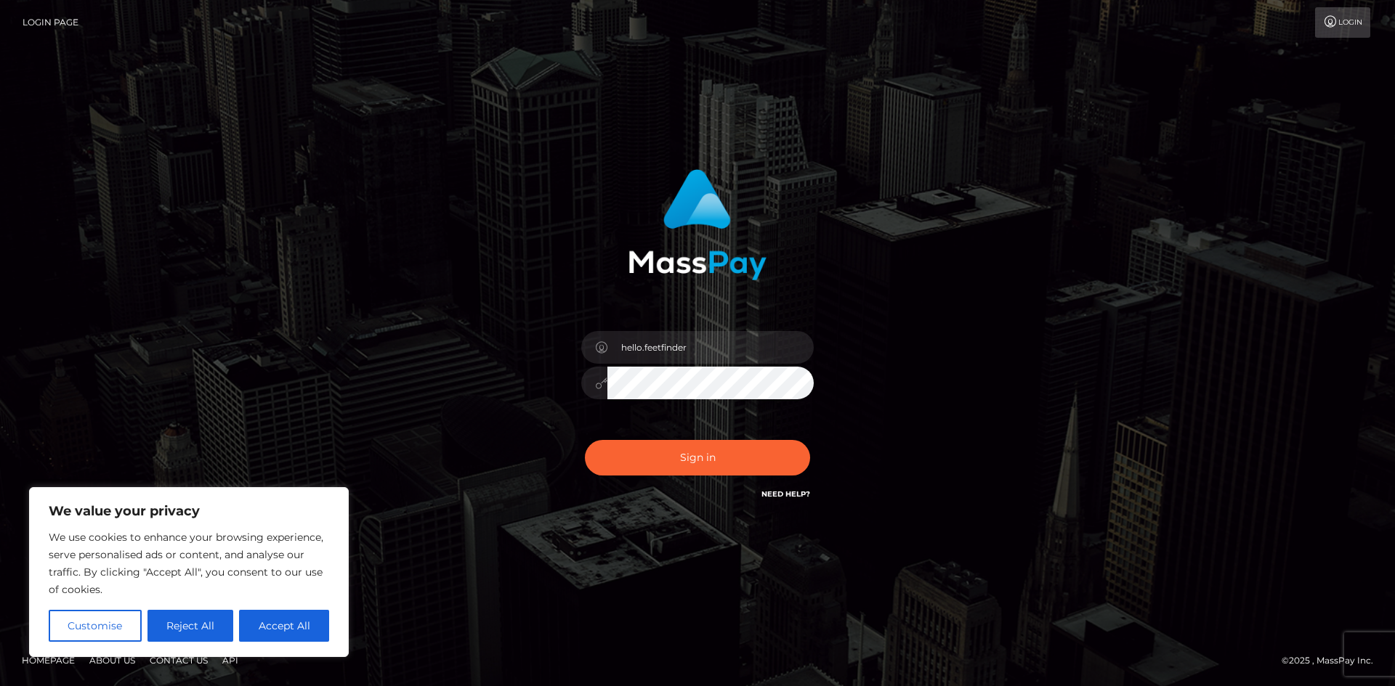
click at [727, 461] on div "Sign in Need Help?" at bounding box center [697, 463] width 254 height 65
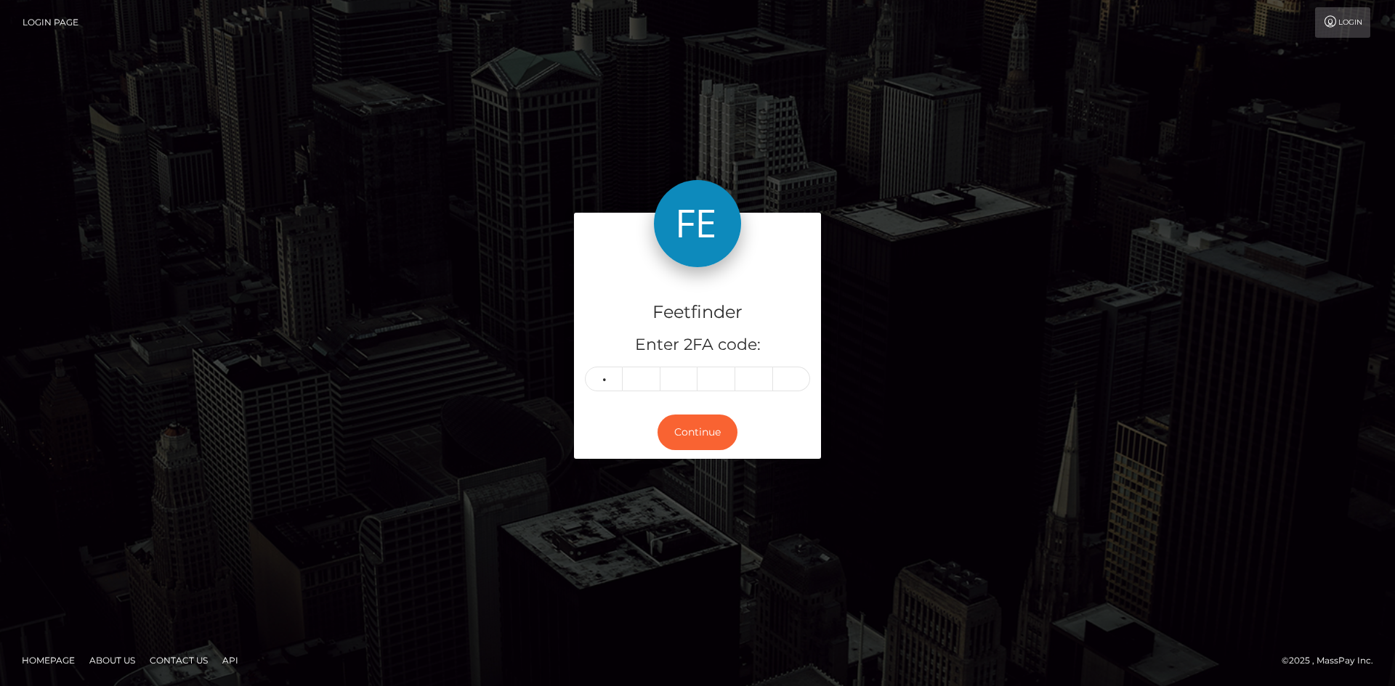
type input "4"
type input "7"
type input "2"
type input "3"
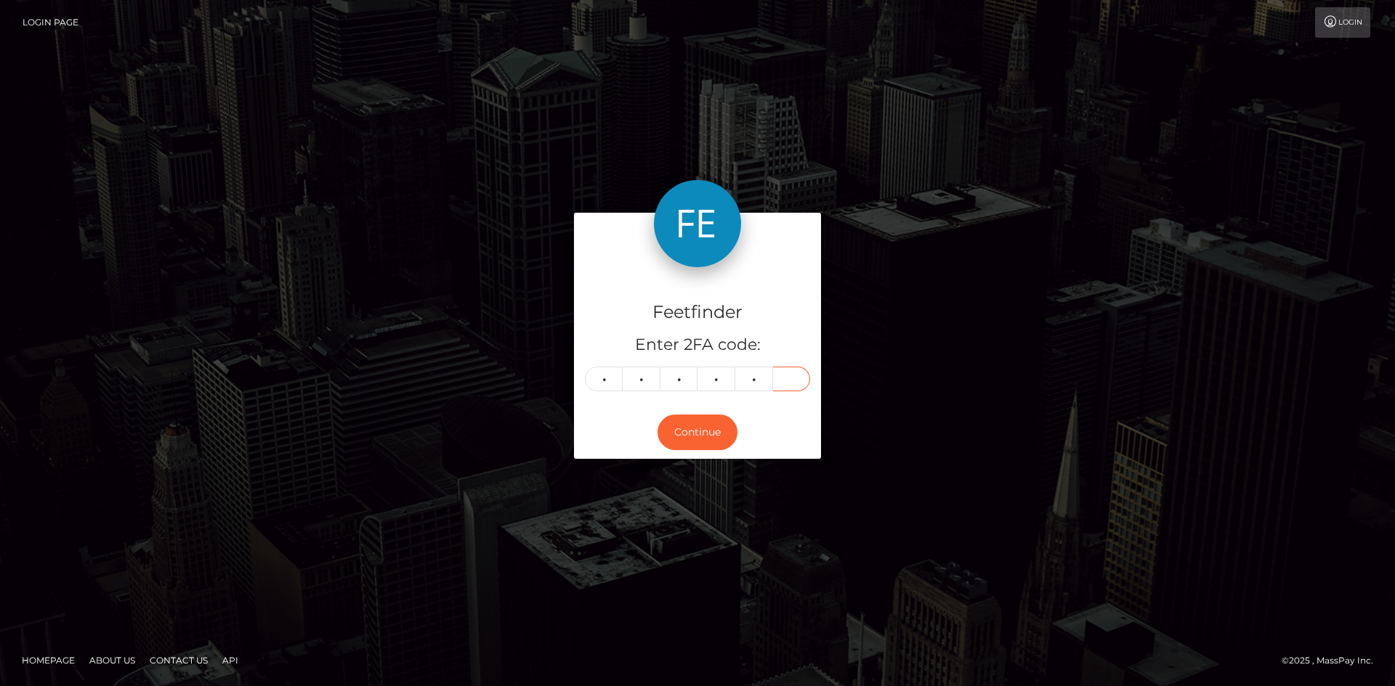
type input "7"
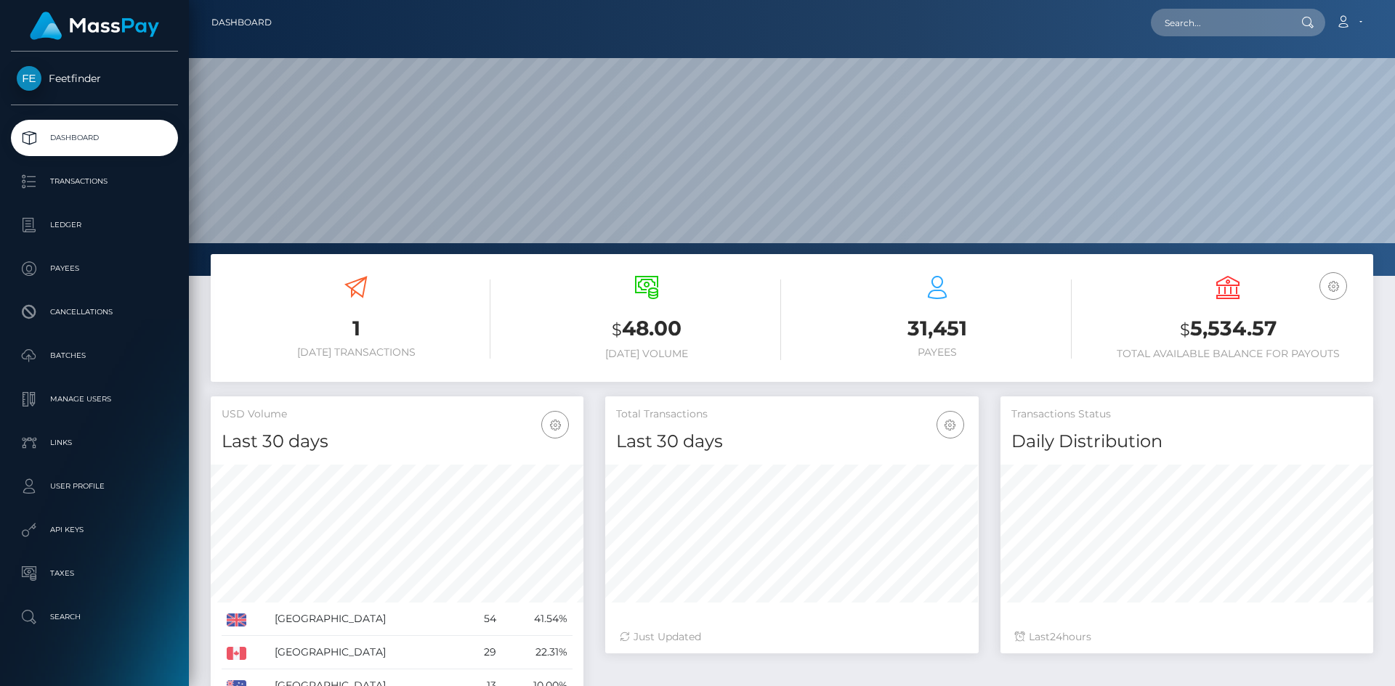
scroll to position [258, 373]
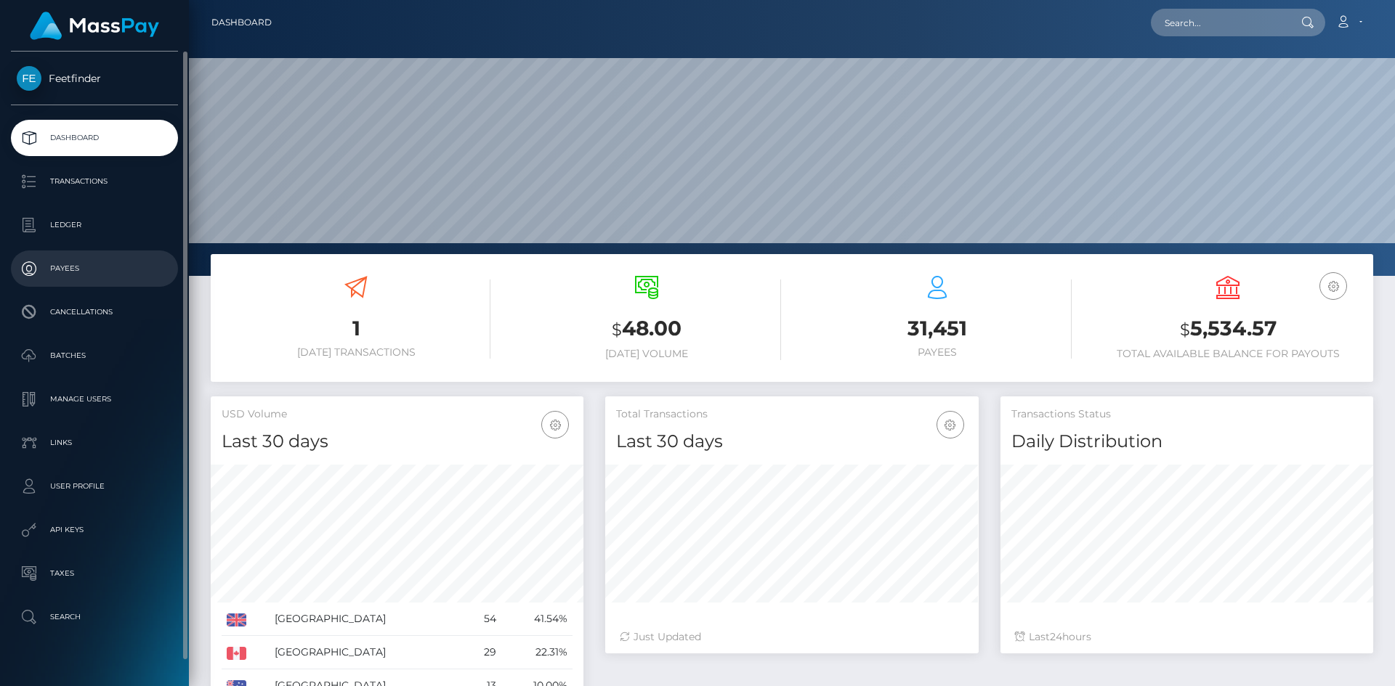
click at [77, 267] on p "Payees" at bounding box center [94, 269] width 155 height 22
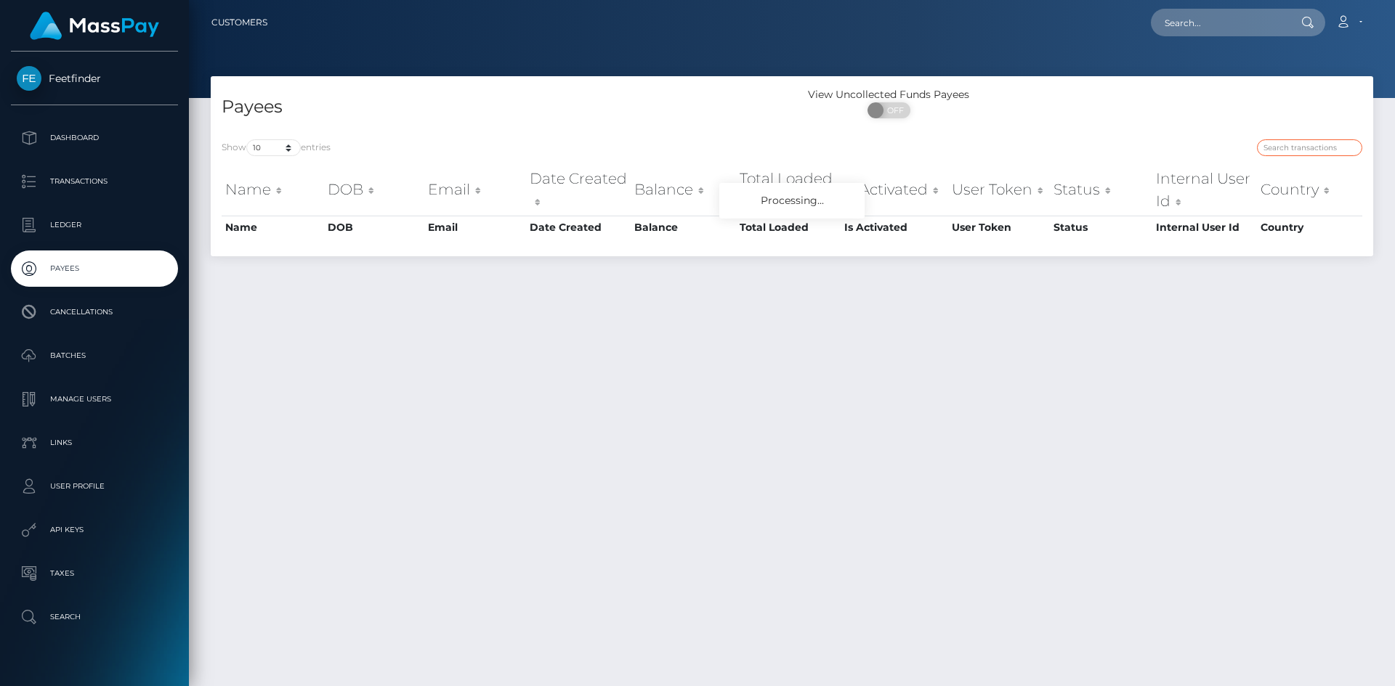
drag, startPoint x: 1302, startPoint y: 145, endPoint x: 1155, endPoint y: 115, distance: 150.4
click at [1303, 145] on input "search" at bounding box center [1309, 147] width 105 height 17
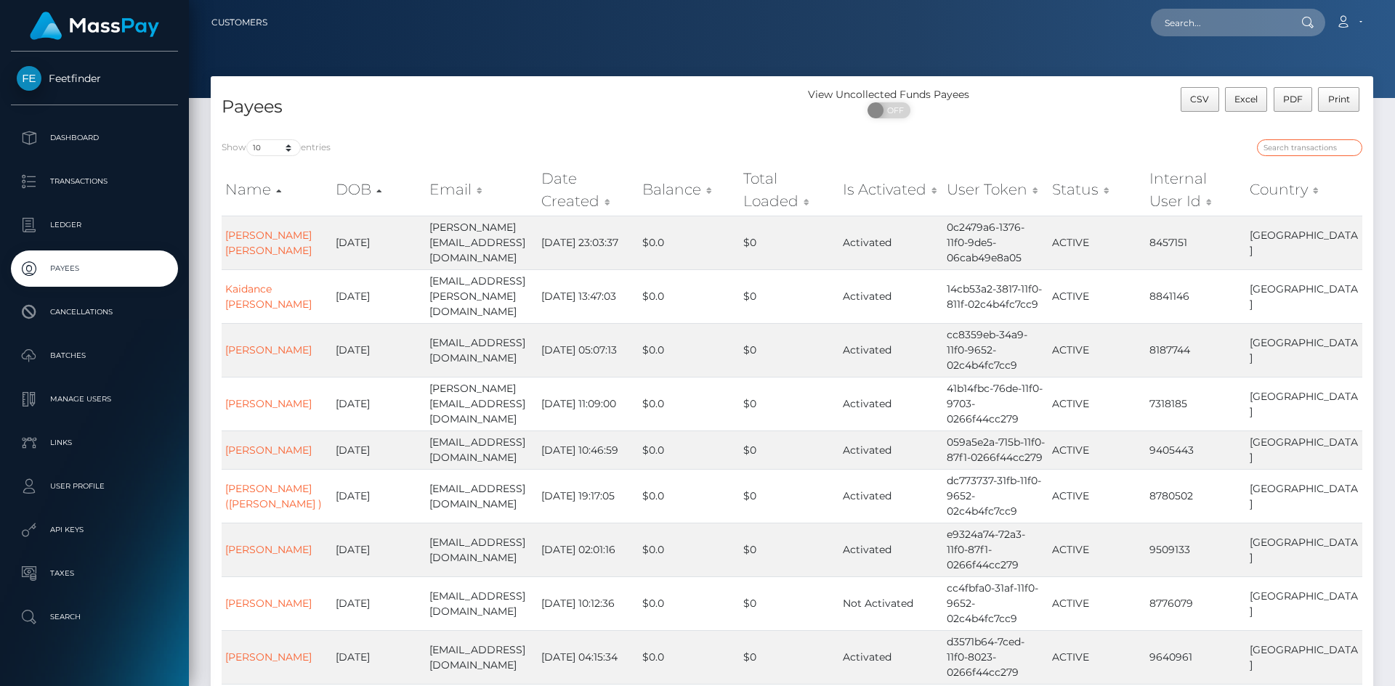
paste input "faa59b74-96d9-11f0-bd85-0694aced620b"
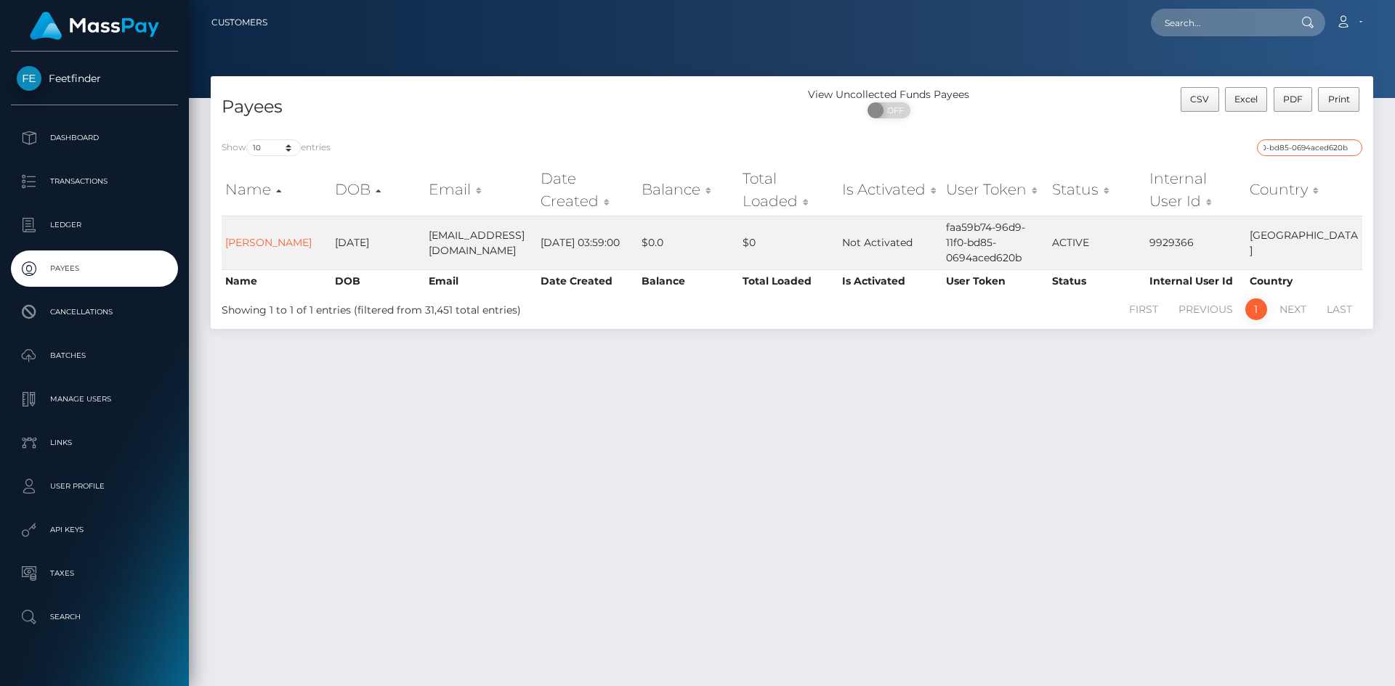
type input "faa59b74-96d9-11f0-bd85-0694aced620b"
